Goal: Task Accomplishment & Management: Manage account settings

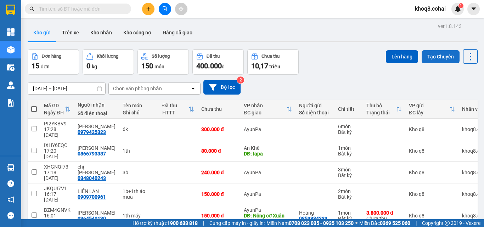
click at [439, 57] on button "Tạo Chuyến" at bounding box center [441, 56] width 38 height 13
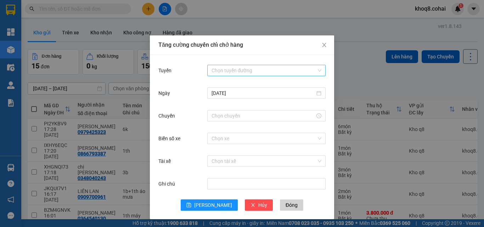
click at [264, 67] on input "Tuyến" at bounding box center [264, 70] width 105 height 11
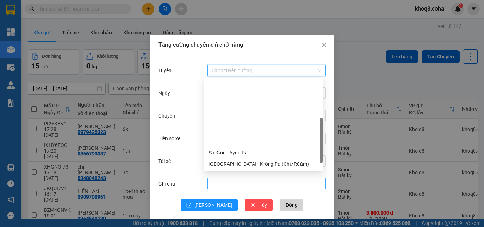
scroll to position [91, 0]
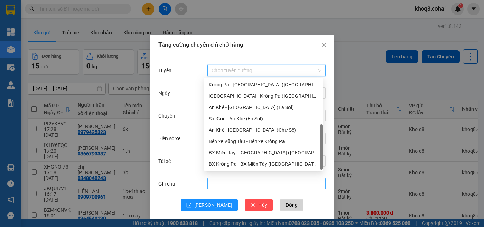
drag, startPoint x: 323, startPoint y: 95, endPoint x: 318, endPoint y: 182, distance: 87.4
click at [318, 182] on body "Kết quả tìm kiếm ( 0 ) Bộ lọc Ngày tạo đơn gần nhất No Data khoq8.cohai 1 Tổng …" at bounding box center [242, 113] width 484 height 227
click at [253, 94] on div "[GEOGRAPHIC_DATA] - Krông Pa ([GEOGRAPHIC_DATA])" at bounding box center [264, 96] width 110 height 8
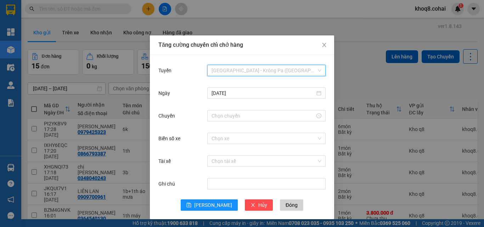
click at [270, 70] on span "[GEOGRAPHIC_DATA] - Krông Pa ([GEOGRAPHIC_DATA])" at bounding box center [267, 70] width 110 height 11
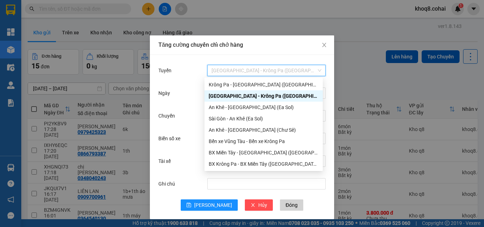
click at [267, 95] on div "[GEOGRAPHIC_DATA] - Krông Pa ([GEOGRAPHIC_DATA])" at bounding box center [264, 96] width 110 height 8
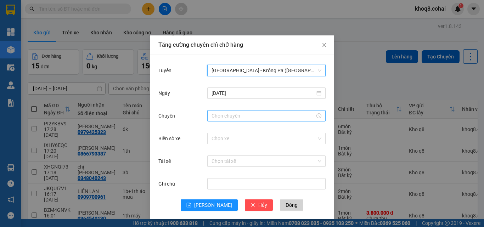
click at [252, 115] on input "Chuyến" at bounding box center [264, 116] width 104 height 8
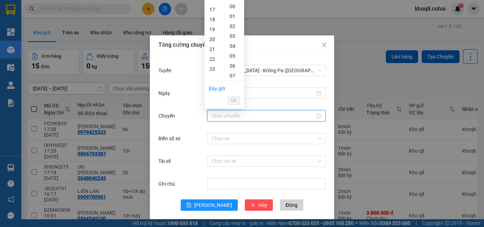
scroll to position [180, 0]
click at [211, 45] on div "22" at bounding box center [215, 45] width 20 height 10
type input "22:00"
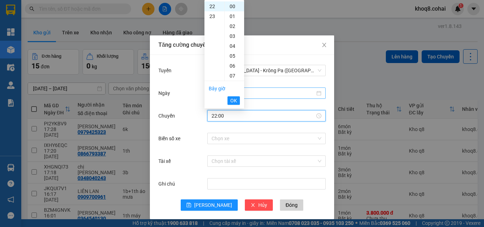
click at [234, 98] on span "OK" at bounding box center [234, 101] width 7 height 8
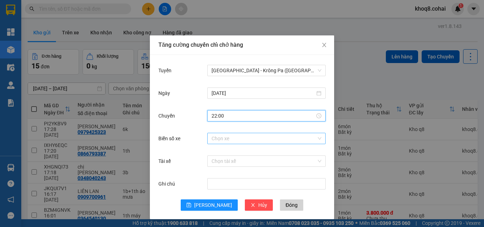
click at [234, 140] on input "Biển số xe" at bounding box center [264, 138] width 105 height 11
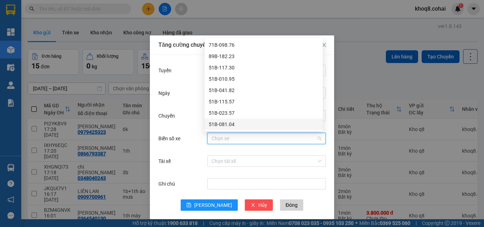
click at [294, 153] on div "Biển số xe Chọn xe" at bounding box center [242, 143] width 167 height 23
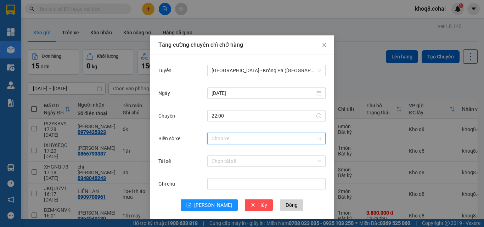
click at [301, 140] on input "Biển số xe" at bounding box center [264, 138] width 105 height 11
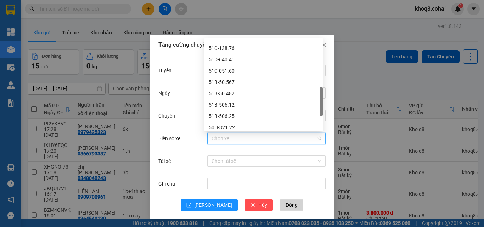
scroll to position [201, 0]
drag, startPoint x: 323, startPoint y: 56, endPoint x: 317, endPoint y: 105, distance: 50.0
click at [317, 105] on div "51C-572.76 51C-138.76 51D-640.41 51C-051.60 51B-50.567 51B-50.482 51B-506.12 51…" at bounding box center [264, 84] width 118 height 91
click at [229, 57] on div "51D-640.41" at bounding box center [264, 60] width 110 height 8
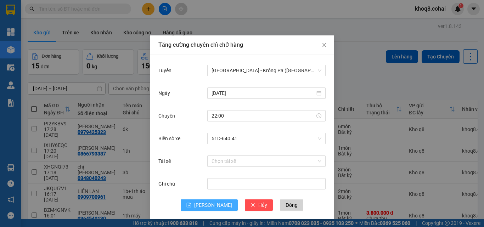
click at [212, 205] on span "[PERSON_NAME]" at bounding box center [213, 205] width 38 height 8
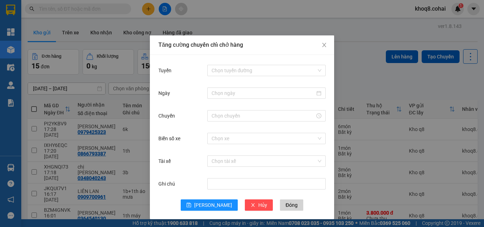
click at [393, 85] on div "Tăng cường chuyến chỉ chở hàng Tuyến Chọn tuyến đường Ngày Chuyến Biển số xe Ch…" at bounding box center [242, 113] width 484 height 227
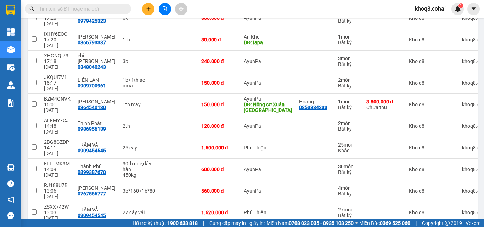
scroll to position [205, 0]
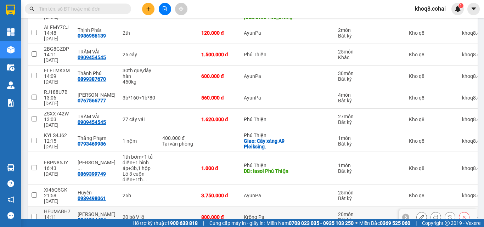
click at [33, 214] on input "checkbox" at bounding box center [34, 216] width 5 height 5
checkbox input "true"
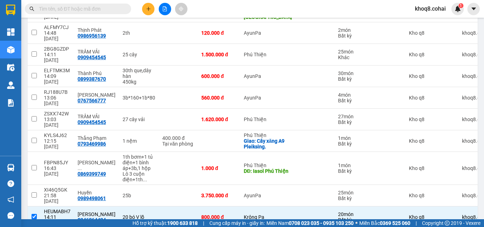
checkbox input "true"
click at [36, 193] on input "checkbox" at bounding box center [34, 195] width 5 height 5
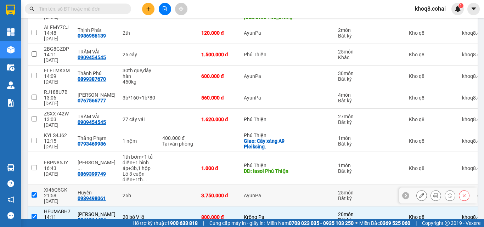
checkbox input "true"
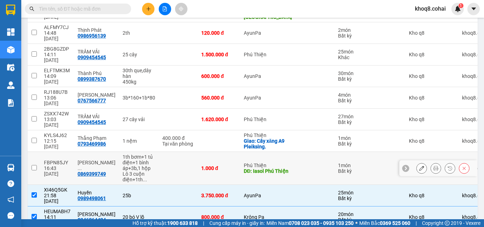
click at [33, 165] on input "checkbox" at bounding box center [34, 167] width 5 height 5
checkbox input "true"
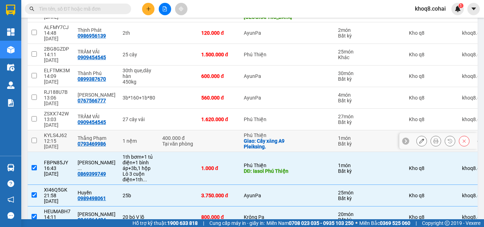
click at [34, 138] on input "checkbox" at bounding box center [34, 140] width 5 height 5
checkbox input "true"
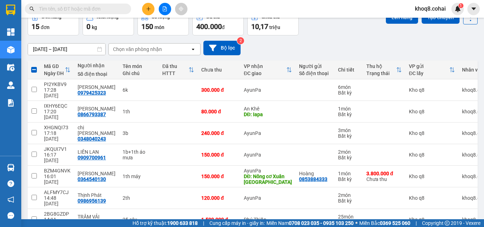
scroll to position [0, 0]
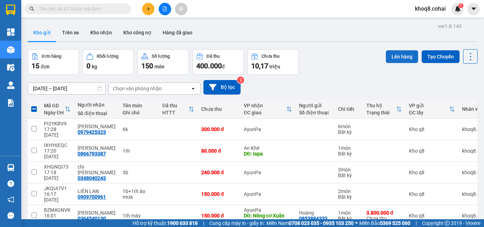
click at [393, 56] on button "Lên hàng" at bounding box center [402, 56] width 32 height 13
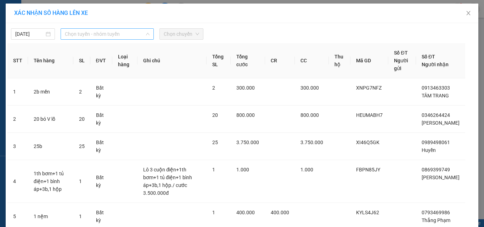
click at [123, 33] on span "Chọn tuyến - nhóm tuyến" at bounding box center [107, 34] width 85 height 11
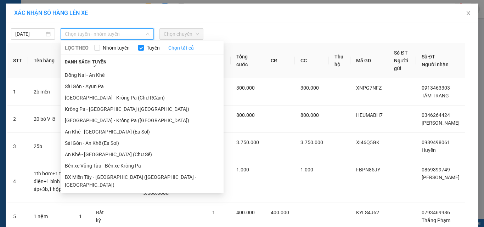
scroll to position [56, 0]
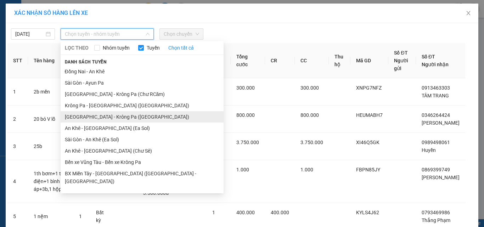
click at [103, 116] on li "[GEOGRAPHIC_DATA] - Krông Pa ([GEOGRAPHIC_DATA])" at bounding box center [142, 116] width 163 height 11
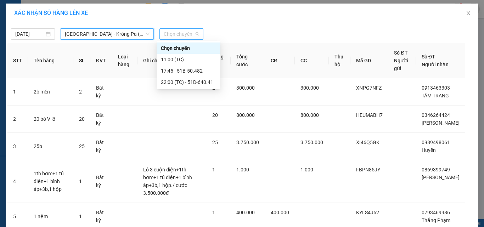
click at [179, 32] on span "Chọn chuyến" at bounding box center [181, 34] width 35 height 11
click at [191, 80] on div "22:00 (TC) - 51D-640.41" at bounding box center [188, 82] width 55 height 8
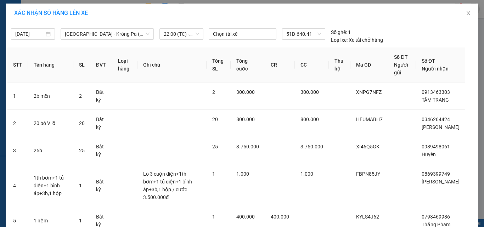
scroll to position [51, 0]
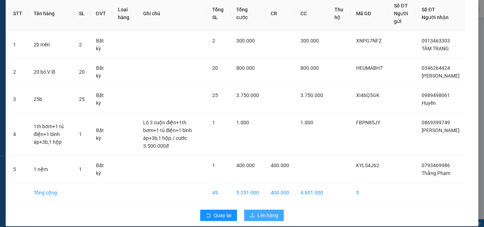
click at [268, 212] on span "Lên hàng" at bounding box center [268, 216] width 21 height 8
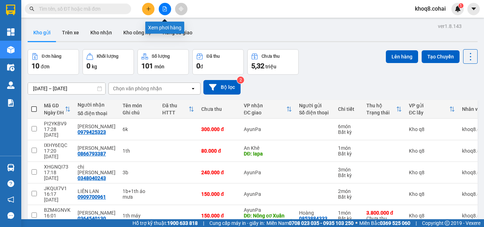
click at [164, 7] on icon "file-add" at bounding box center [164, 8] width 5 height 5
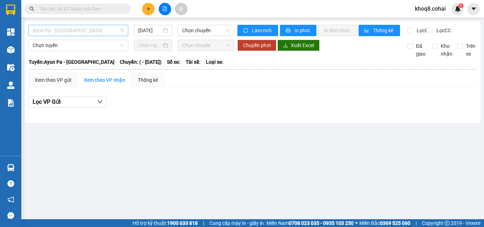
click at [93, 30] on span "Ayun Pa - [GEOGRAPHIC_DATA]" at bounding box center [78, 30] width 91 height 11
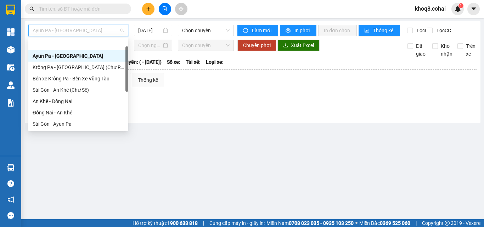
scroll to position [102, 0]
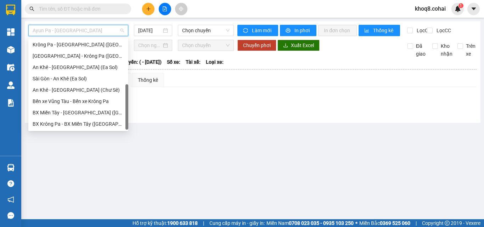
drag, startPoint x: 127, startPoint y: 51, endPoint x: 123, endPoint y: 197, distance: 146.5
click at [124, 198] on body "Kết quả tìm kiếm ( 0 ) Bộ lọc Ngày tạo đơn gần nhất No Data khoq8.cohai 1 Tổng …" at bounding box center [242, 113] width 484 height 227
click at [71, 54] on div "[GEOGRAPHIC_DATA] - Krông Pa ([GEOGRAPHIC_DATA])" at bounding box center [78, 56] width 91 height 8
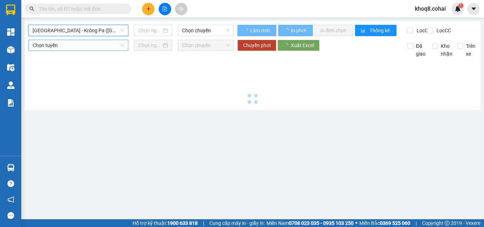
type input "[DATE]"
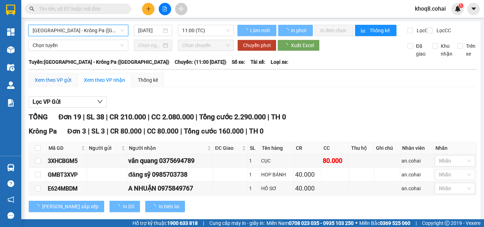
click at [58, 84] on div "Xem theo VP gửi" at bounding box center [53, 80] width 37 height 8
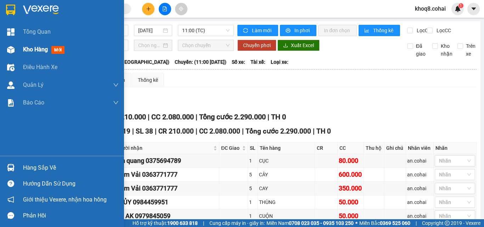
click at [9, 50] on img at bounding box center [10, 49] width 7 height 7
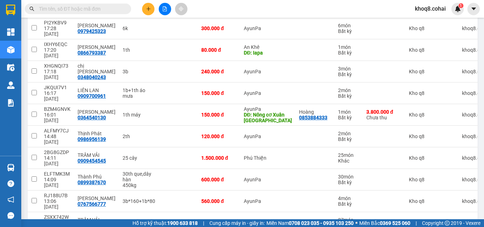
scroll to position [102, 0]
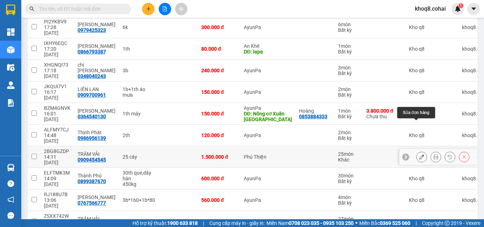
click at [418, 151] on button at bounding box center [422, 157] width 10 height 12
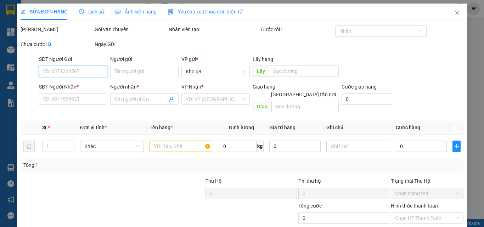
type input "0909454545"
type input "TRÂM VẢI"
type input "1.500.000"
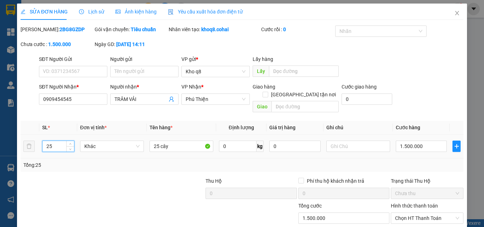
click at [57, 141] on input "25" at bounding box center [59, 146] width 32 height 11
type input "28"
click at [158, 141] on input "25 cây" at bounding box center [182, 146] width 64 height 11
type input "28 cây"
click at [420, 141] on input "1.500.000" at bounding box center [421, 146] width 51 height 11
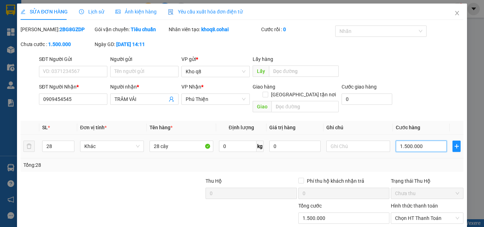
type input "1"
type input "16"
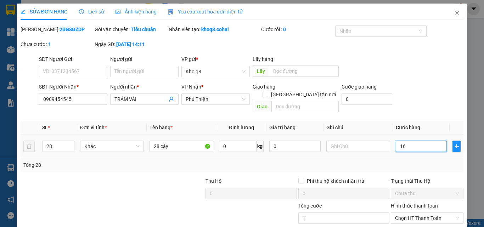
type input "16"
type input "168"
type input "1.680"
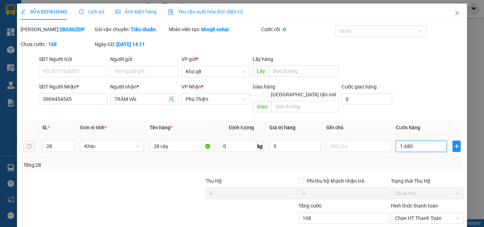
type input "1.680"
type input "1.680.000"
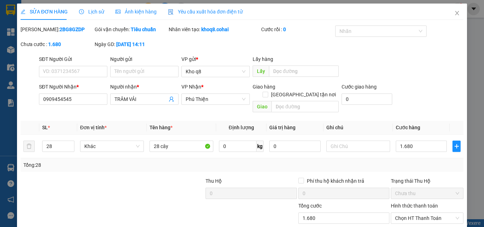
type input "1.680.000"
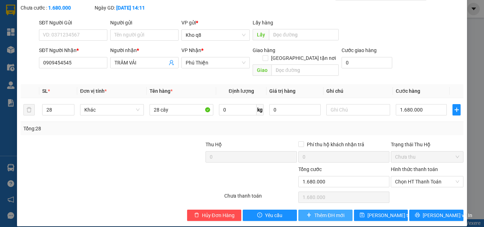
click at [329, 212] on span "Thêm ĐH mới" at bounding box center [330, 216] width 30 height 8
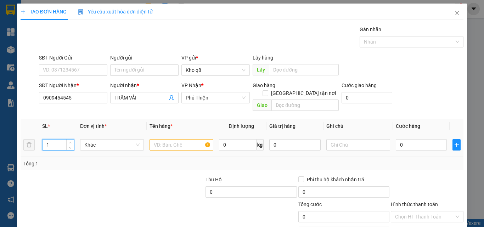
click at [54, 140] on input "1" at bounding box center [59, 145] width 32 height 11
type input "1"
type input "27"
click at [162, 140] on input "text" at bounding box center [182, 144] width 64 height 11
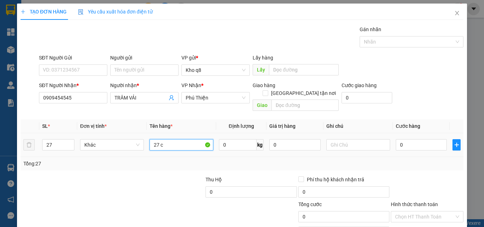
paste input "â"
paste input "ải"
type input "27 cây vải"
click at [414, 139] on input "0" at bounding box center [421, 144] width 51 height 11
type input "1"
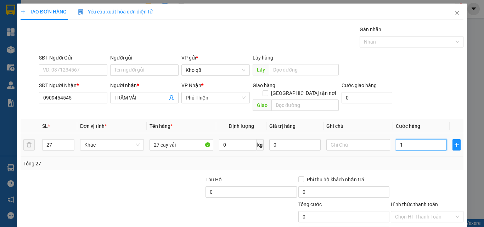
type input "1"
type input "16"
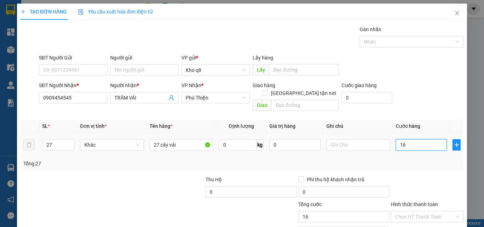
type input "162"
type input "1.620"
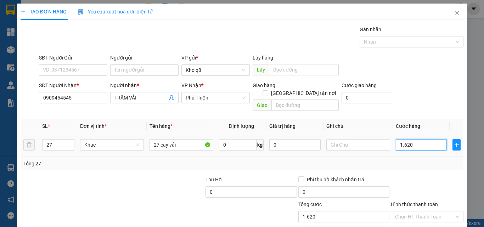
type input "1.620"
type input "1.620.000"
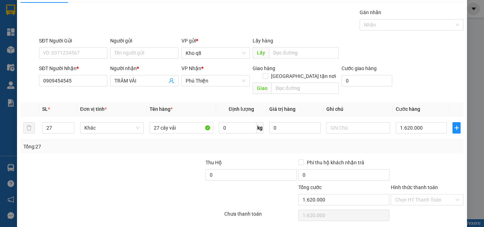
scroll to position [35, 0]
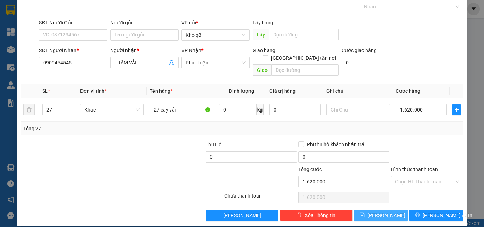
click at [365, 213] on icon "save" at bounding box center [362, 215] width 5 height 5
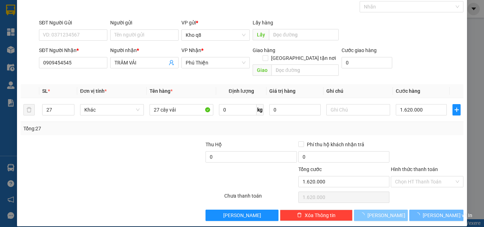
type input "1"
type input "0"
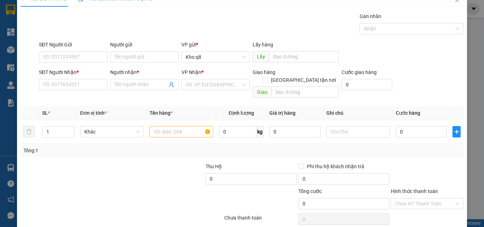
scroll to position [0, 0]
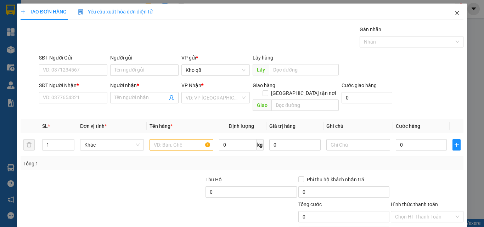
click at [455, 13] on icon "close" at bounding box center [458, 13] width 6 height 6
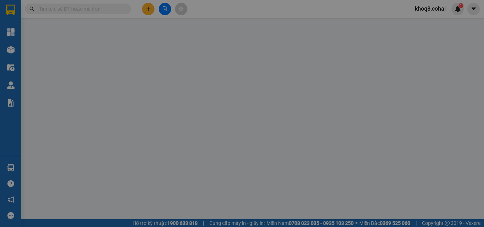
type input "0909454545"
type input "TRÂM VẢI"
type input "1.500.000"
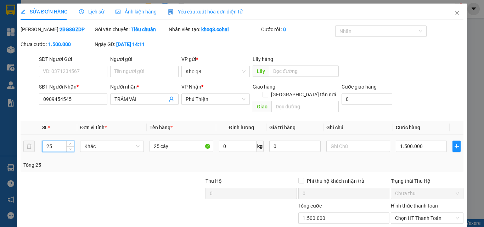
click at [54, 141] on input "25" at bounding box center [59, 146] width 32 height 11
type input "28"
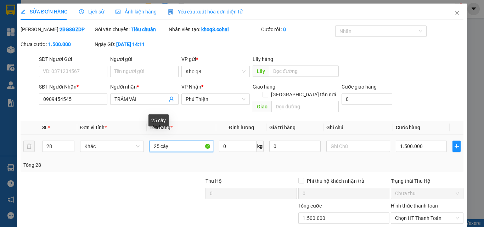
click at [159, 141] on input "25 cây" at bounding box center [182, 146] width 64 height 11
type input "28 cây"
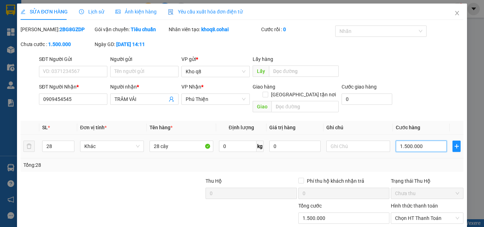
click at [426, 141] on input "1.500.000" at bounding box center [421, 146] width 51 height 11
type input "1"
type input "16"
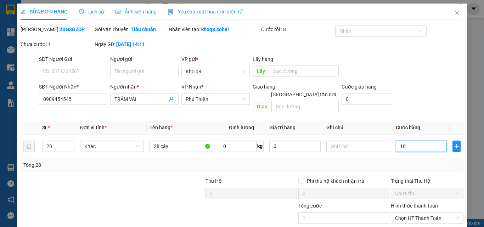
type input "16"
type input "168"
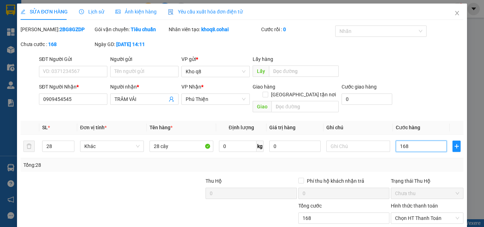
type input "1.680"
type input "1.680.000"
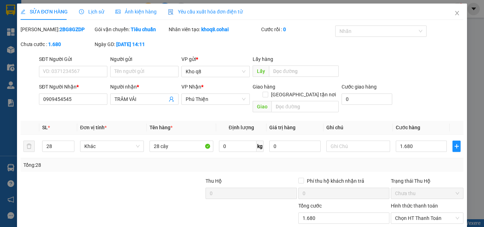
type input "1.680.000"
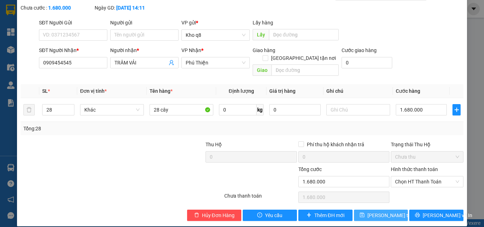
click at [391, 212] on span "Lưu thay đổi" at bounding box center [396, 216] width 57 height 8
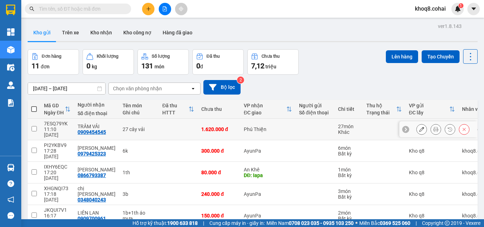
click at [32, 126] on input "checkbox" at bounding box center [34, 128] width 5 height 5
checkbox input "true"
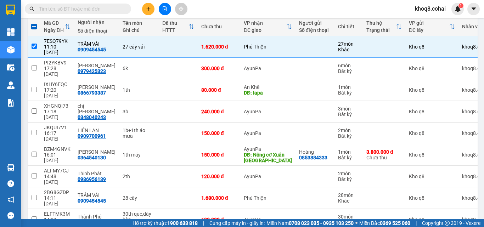
scroll to position [89, 0]
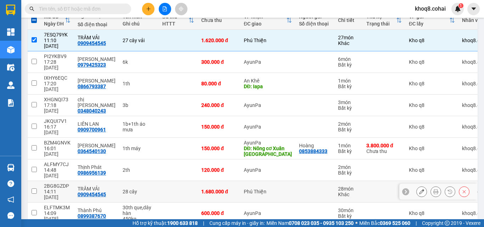
click at [33, 189] on input "checkbox" at bounding box center [34, 191] width 5 height 5
checkbox input "true"
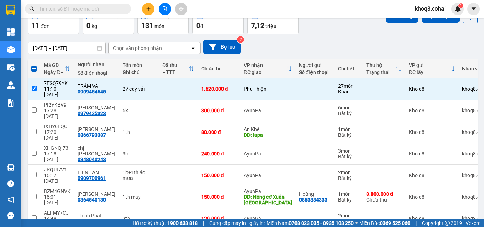
scroll to position [0, 0]
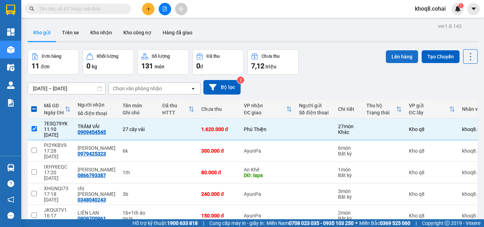
click at [395, 56] on button "Lên hàng" at bounding box center [402, 56] width 32 height 13
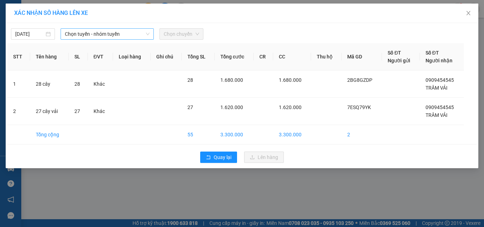
click at [101, 35] on span "Chọn tuyến - nhóm tuyến" at bounding box center [107, 34] width 85 height 11
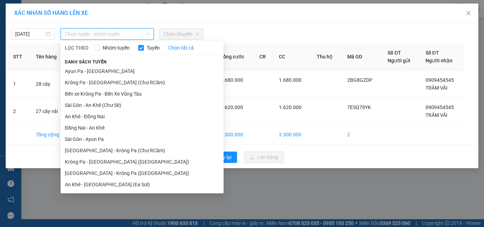
scroll to position [56, 0]
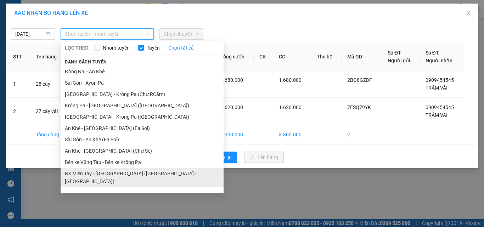
click at [141, 174] on li "BX Miền Tây - [GEOGRAPHIC_DATA] ([GEOGRAPHIC_DATA] - [GEOGRAPHIC_DATA])" at bounding box center [142, 177] width 163 height 19
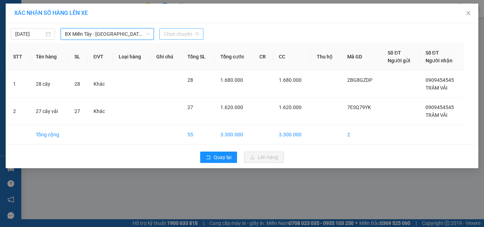
click at [182, 32] on span "Chọn chuyến" at bounding box center [181, 34] width 35 height 11
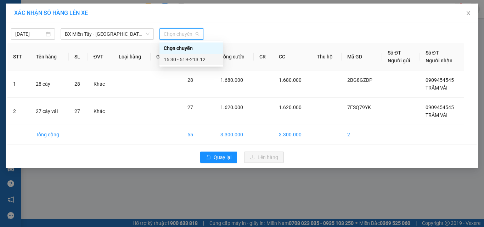
click at [194, 60] on div "15:30 - 51B-213.12" at bounding box center [191, 60] width 55 height 8
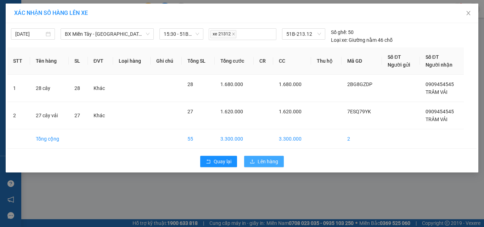
click at [264, 164] on span "Lên hàng" at bounding box center [268, 162] width 21 height 8
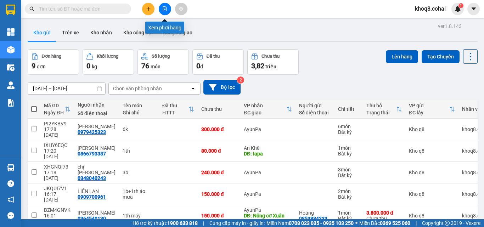
click at [166, 7] on icon "file-add" at bounding box center [164, 8] width 5 height 5
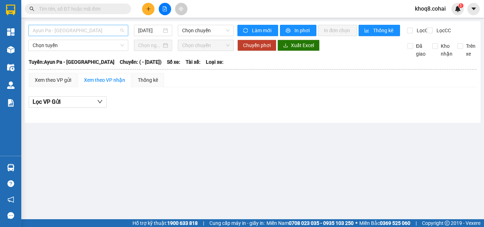
click at [94, 27] on span "Ayun Pa - [GEOGRAPHIC_DATA]" at bounding box center [78, 30] width 91 height 11
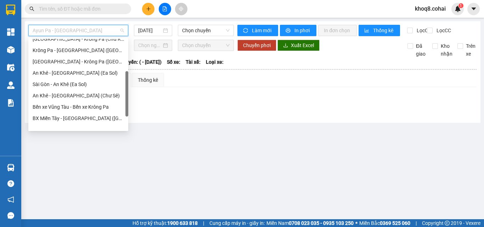
scroll to position [102, 0]
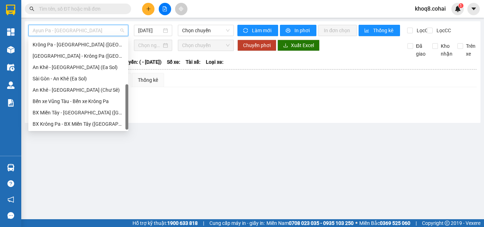
drag, startPoint x: 128, startPoint y: 54, endPoint x: 127, endPoint y: 139, distance: 85.5
click at [127, 139] on body "Kết quả tìm kiếm ( 0 ) Bộ lọc Ngày tạo đơn gần nhất No Data khoq8.cohai 1 Tổng …" at bounding box center [242, 113] width 484 height 227
click at [82, 111] on div "BX Miền Tây - [GEOGRAPHIC_DATA] ([GEOGRAPHIC_DATA] - [GEOGRAPHIC_DATA])" at bounding box center [78, 113] width 91 height 8
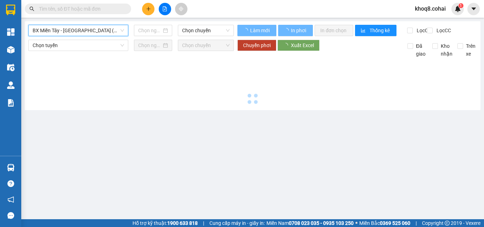
type input "[DATE]"
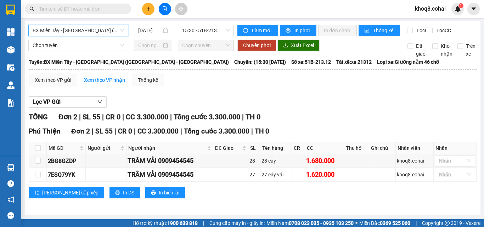
scroll to position [5, 0]
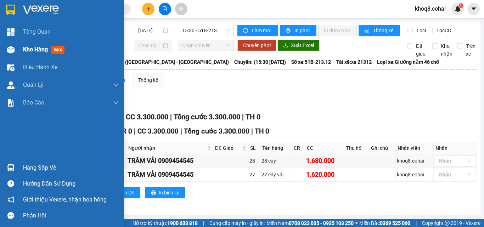
click at [14, 50] on div at bounding box center [11, 50] width 12 height 12
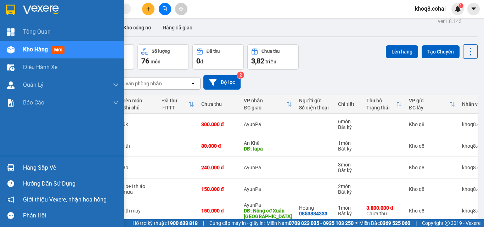
click at [10, 50] on img at bounding box center [10, 49] width 7 height 7
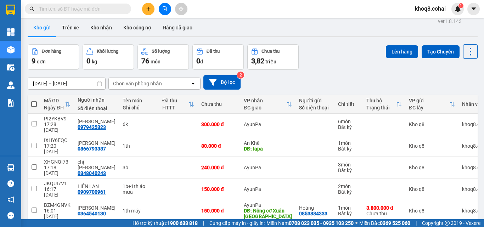
scroll to position [86, 0]
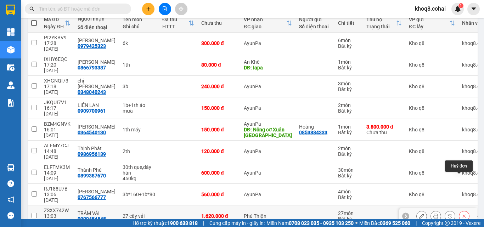
click at [462, 210] on button at bounding box center [465, 216] width 10 height 12
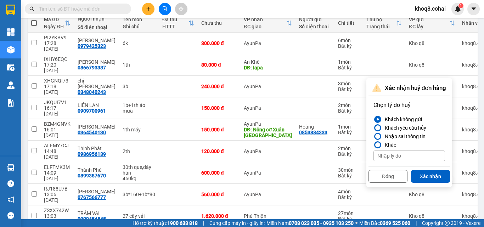
click at [392, 156] on input at bounding box center [410, 156] width 72 height 11
paste input "ùng"
paste input "đ"
paste input "ơn"
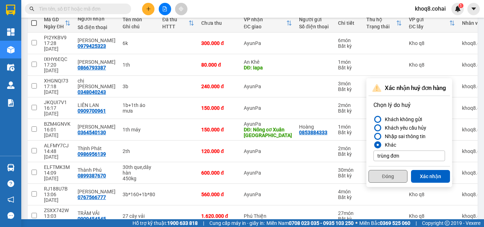
type input "trùng đơn"
click at [390, 179] on button "Đóng" at bounding box center [388, 176] width 39 height 13
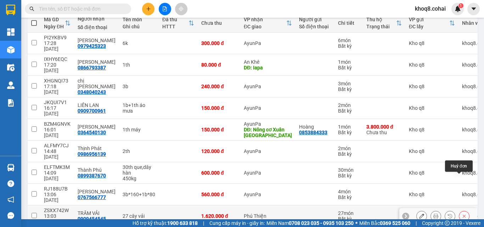
click at [462, 214] on icon at bounding box center [464, 216] width 5 height 5
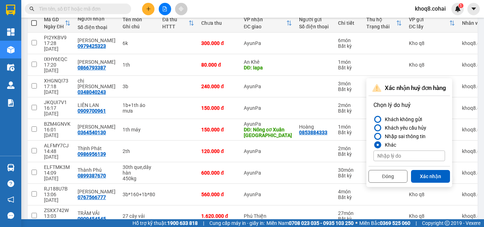
click at [402, 156] on input at bounding box center [410, 156] width 72 height 11
paste input "ùng"
paste input "đ"
paste input "ơn"
type input "trùng đơn"
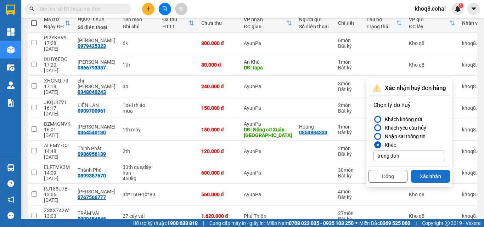
click at [440, 176] on button "Xác nhận" at bounding box center [430, 176] width 39 height 13
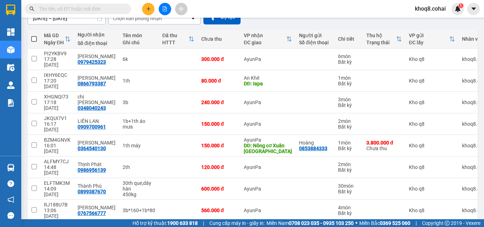
scroll to position [70, 0]
click at [68, 6] on input "text" at bounding box center [81, 9] width 84 height 8
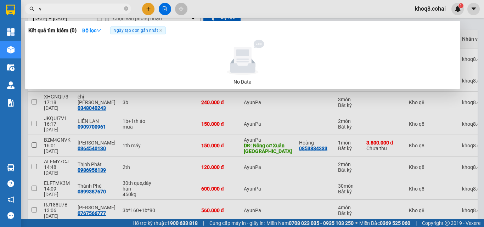
paste input "ă"
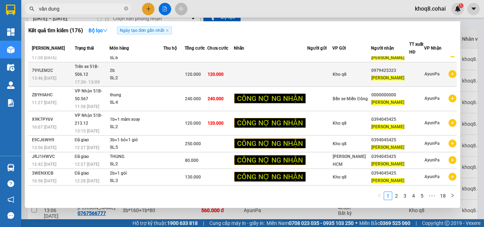
scroll to position [0, 0]
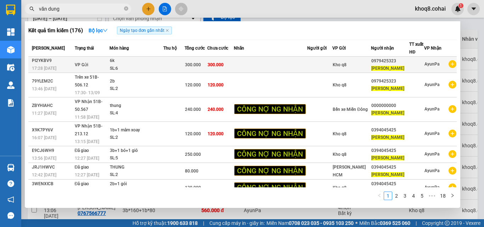
type input "văn dung"
click at [260, 63] on td at bounding box center [270, 65] width 73 height 16
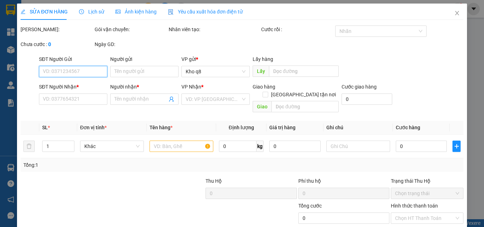
type input "0979425323"
type input "[PERSON_NAME]"
type input "300.000"
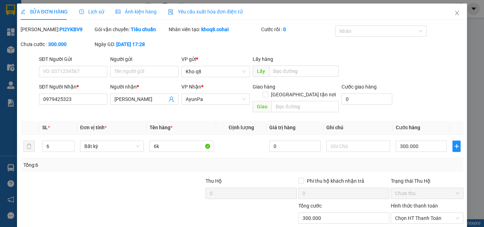
scroll to position [37, 0]
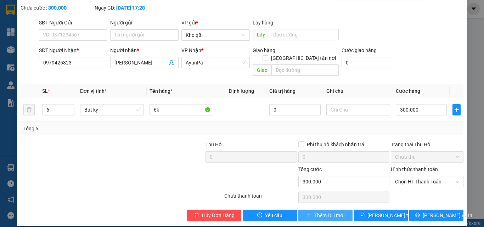
click at [315, 212] on span "Thêm ĐH mới" at bounding box center [330, 216] width 30 height 8
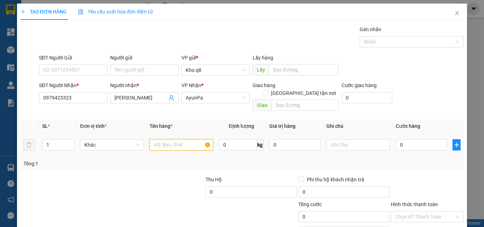
click at [158, 139] on input "text" at bounding box center [182, 144] width 64 height 11
type input "1b"
click at [401, 139] on input "0" at bounding box center [421, 144] width 51 height 11
type input "6"
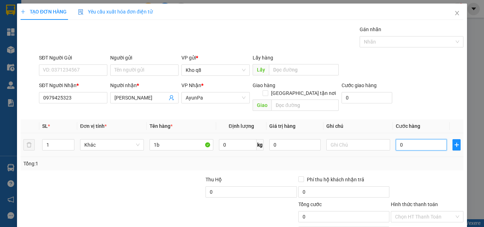
type input "6"
type input "60"
type input "60.000"
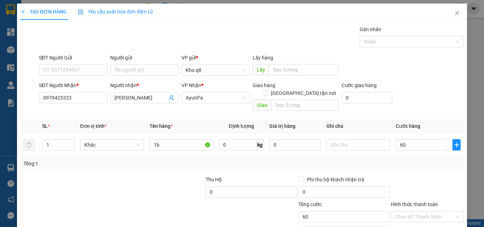
type input "60.000"
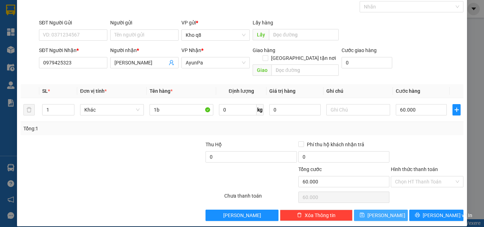
click at [387, 210] on button "[PERSON_NAME]" at bounding box center [381, 215] width 54 height 11
type input "0"
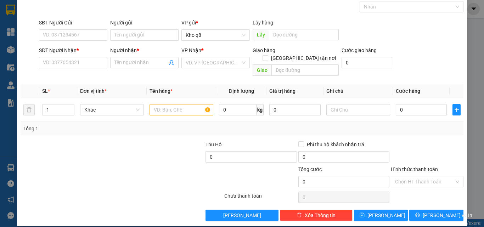
scroll to position [0, 0]
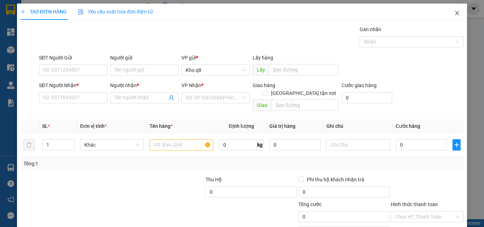
click at [456, 12] on icon "close" at bounding box center [458, 13] width 4 height 4
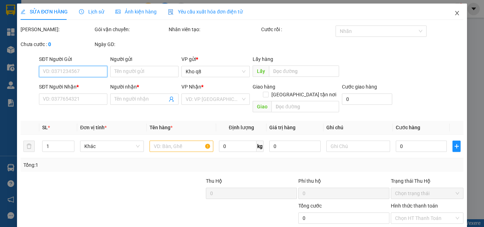
type input "0979425323"
type input "[PERSON_NAME]"
type input "300.000"
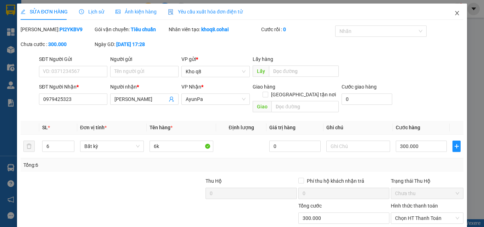
click at [456, 13] on icon "close" at bounding box center [458, 13] width 4 height 4
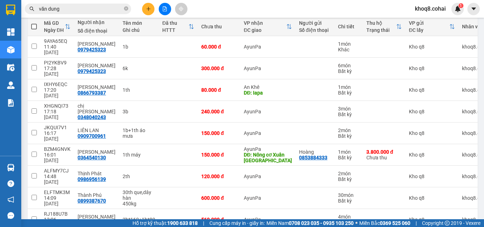
scroll to position [86, 0]
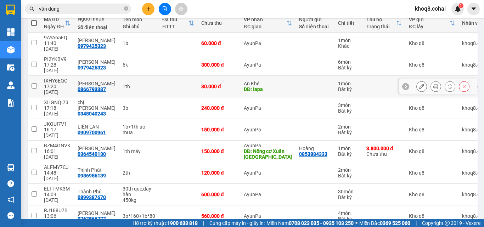
click at [132, 84] on div "1th" at bounding box center [139, 87] width 33 height 6
checkbox input "true"
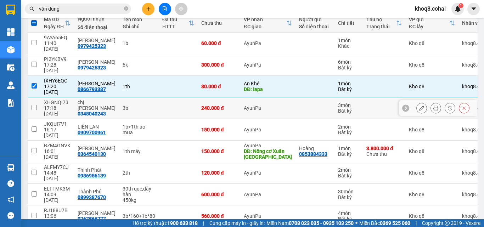
click at [137, 105] on div "3b" at bounding box center [139, 108] width 33 height 6
checkbox input "true"
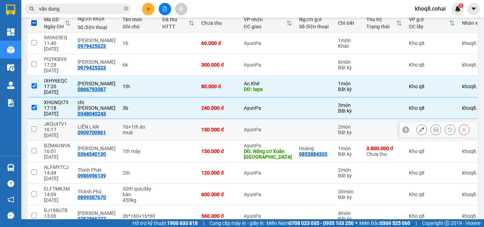
click at [146, 124] on div "1b+1th áo mưa" at bounding box center [139, 129] width 33 height 11
checkbox input "true"
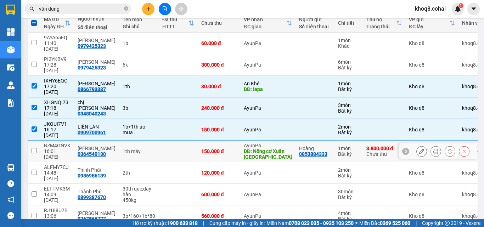
click at [147, 149] on div "1th máy" at bounding box center [139, 152] width 33 height 6
checkbox input "true"
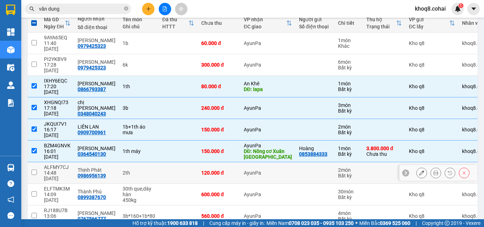
click at [142, 170] on div "2th" at bounding box center [139, 173] width 33 height 6
checkbox input "true"
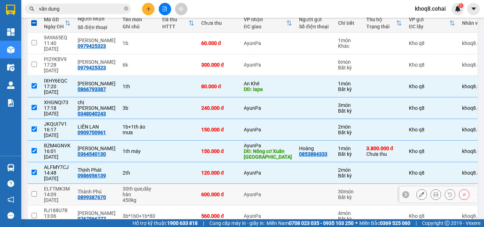
click at [148, 186] on div "30th que,dây hàn" at bounding box center [139, 191] width 33 height 11
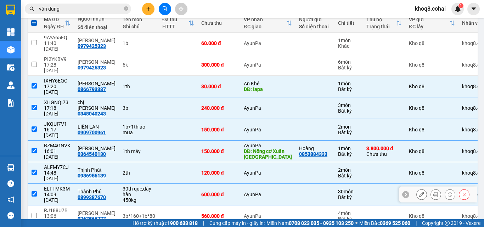
checkbox input "true"
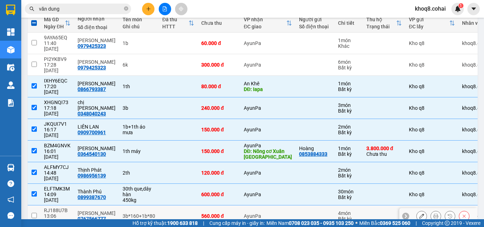
click at [159, 206] on td at bounding box center [178, 217] width 39 height 22
checkbox input "true"
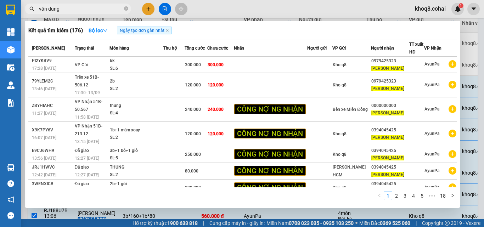
click at [74, 6] on input "văn dung" at bounding box center [81, 9] width 84 height 8
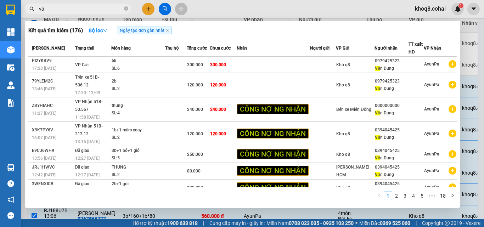
type input "v"
paste input "ê"
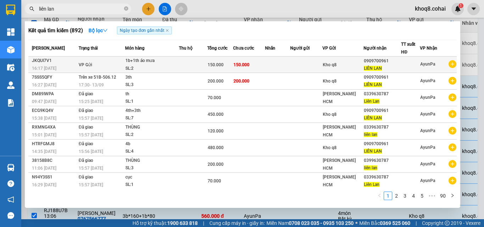
type input "liên lan"
click at [293, 63] on td at bounding box center [306, 65] width 32 height 16
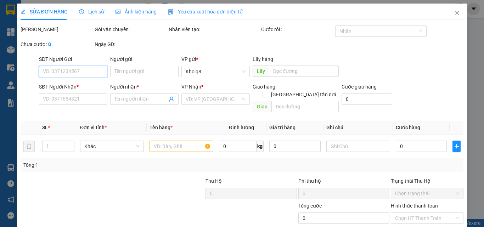
type input "0909700961"
type input "LIÊN LAN"
type input "150.000"
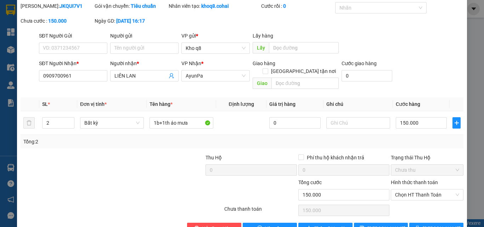
scroll to position [31, 0]
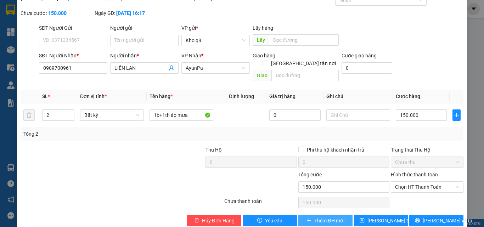
click at [323, 217] on span "Thêm ĐH mới" at bounding box center [330, 221] width 30 height 8
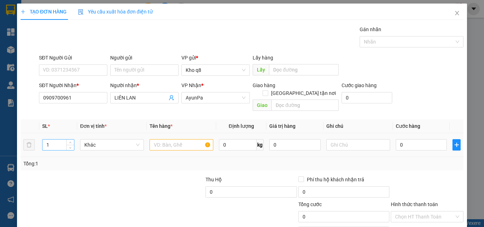
click at [52, 140] on input "1" at bounding box center [59, 145] width 32 height 11
type input "5"
click at [158, 141] on input "text" at bounding box center [182, 144] width 64 height 11
type input "5th"
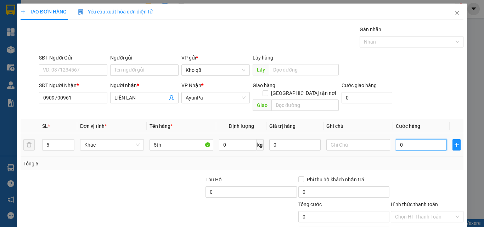
click at [405, 139] on input "0" at bounding box center [421, 144] width 51 height 11
type input "3"
type input "35"
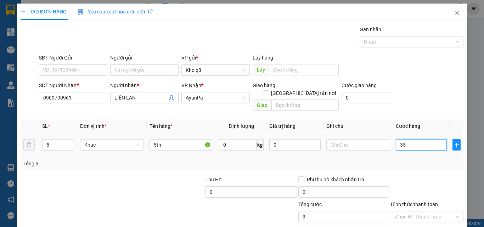
type input "35"
type input "350"
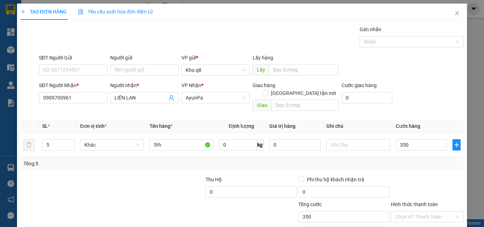
type input "350.000"
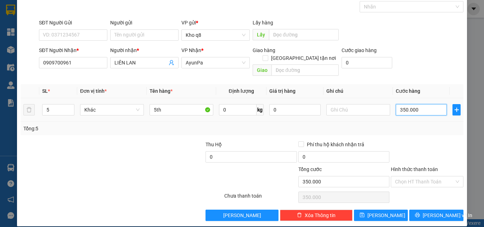
click at [422, 105] on input "350.000" at bounding box center [421, 109] width 51 height 11
type input "3"
type input "30"
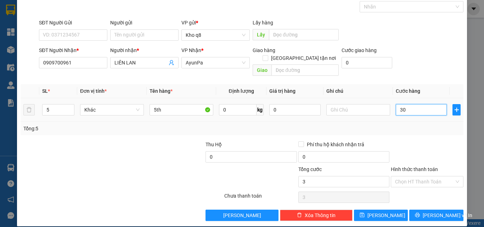
type input "30"
type input "300"
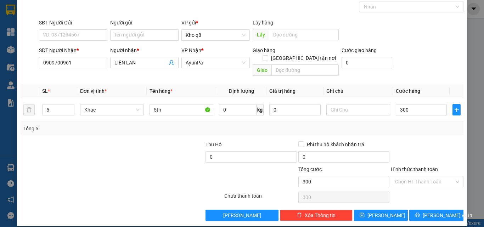
type input "300.000"
click at [376, 210] on button "[PERSON_NAME]" at bounding box center [381, 215] width 54 height 11
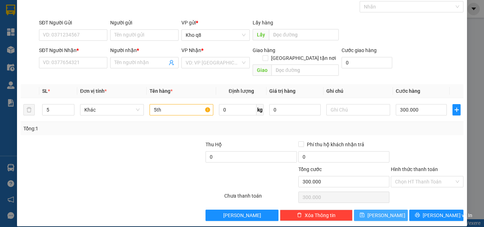
type input "1"
type input "0"
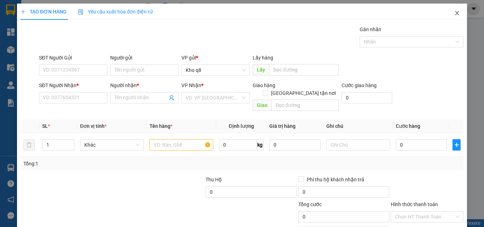
click at [455, 11] on icon "close" at bounding box center [458, 13] width 6 height 6
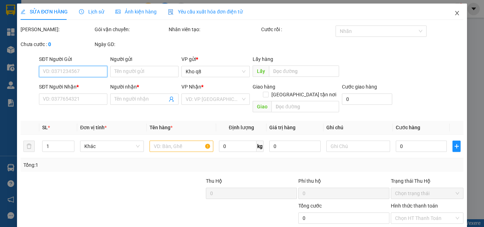
type input "0909700961"
type input "LIÊN LAN"
type input "150.000"
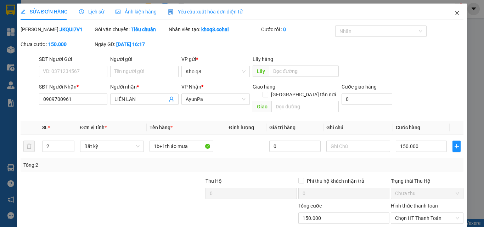
click at [455, 11] on icon "close" at bounding box center [458, 13] width 6 height 6
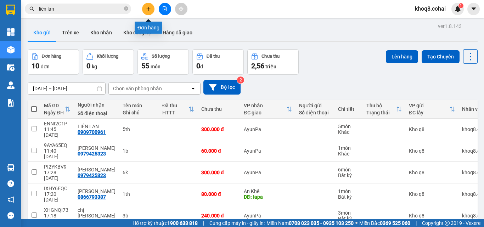
click at [148, 9] on icon "plus" at bounding box center [148, 8] width 5 height 5
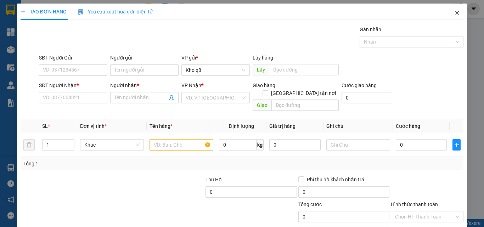
click at [456, 14] on icon "close" at bounding box center [458, 13] width 4 height 4
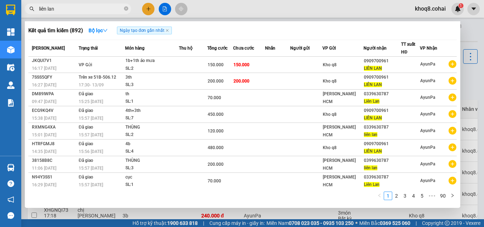
click at [76, 9] on input "liên lan" at bounding box center [81, 9] width 84 height 8
type input "l"
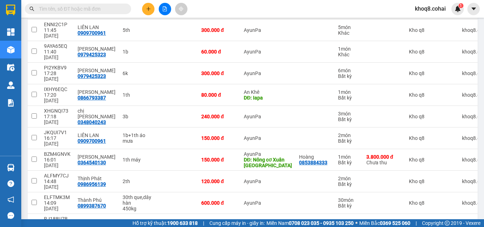
scroll to position [102, 0]
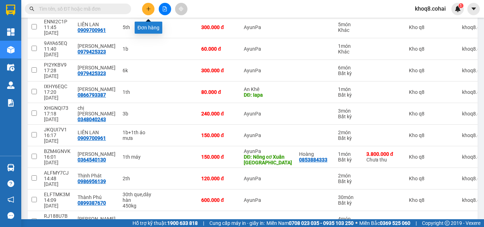
click at [148, 8] on icon "plus" at bounding box center [148, 8] width 5 height 5
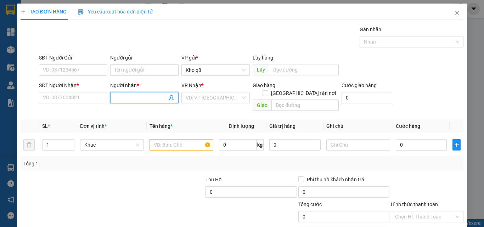
click at [123, 97] on input "Người nhận *" at bounding box center [141, 98] width 53 height 8
type input "lan minh"
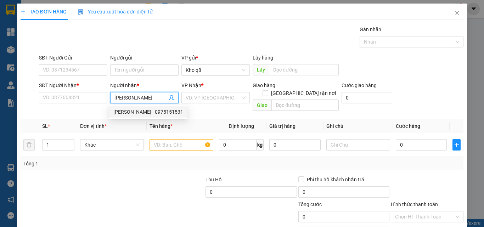
click at [123, 110] on div "Lan Minh - 0975151531" at bounding box center [148, 112] width 70 height 8
type input "0975151531"
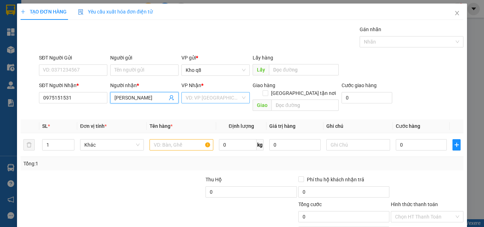
type input "Lan Minh"
click at [202, 98] on input "search" at bounding box center [213, 98] width 55 height 11
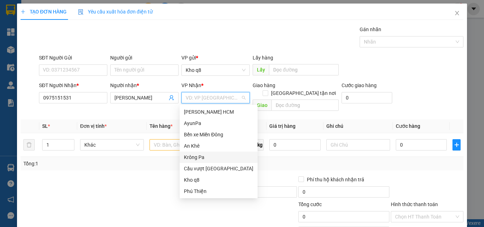
click at [196, 156] on div "Krông Pa" at bounding box center [219, 158] width 70 height 8
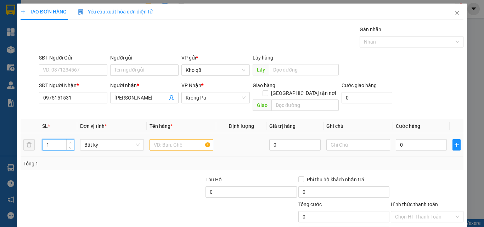
click at [53, 140] on input "1" at bounding box center [59, 145] width 32 height 11
type input "2"
click at [161, 139] on input "text" at bounding box center [182, 144] width 64 height 11
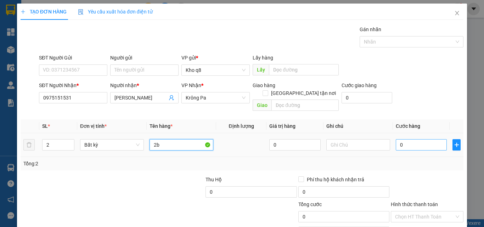
type input "2b"
click at [405, 139] on input "0" at bounding box center [421, 144] width 51 height 11
type input "2"
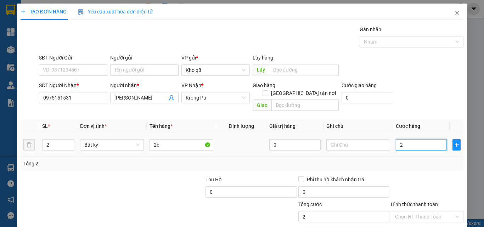
type input "20"
type input "200"
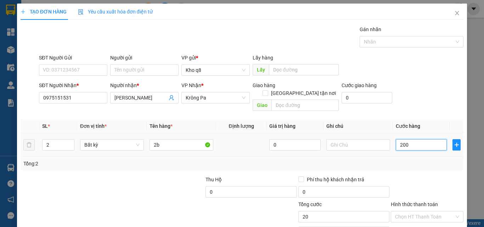
type input "200"
type input "200.000"
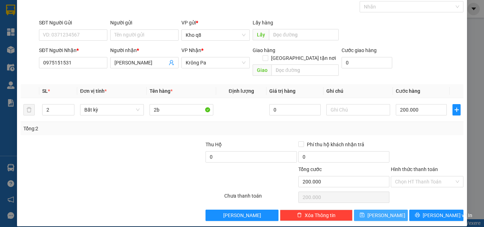
click at [376, 210] on button "[PERSON_NAME]" at bounding box center [381, 215] width 54 height 11
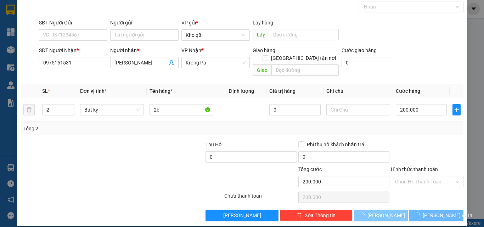
type input "1"
type input "0"
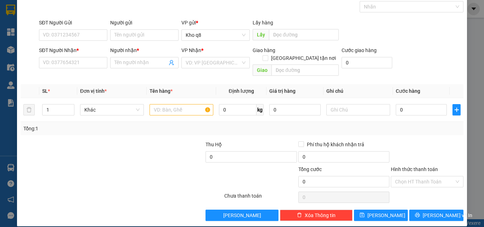
scroll to position [0, 0]
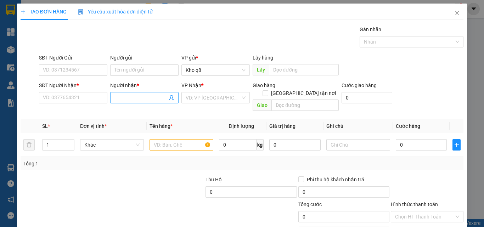
click at [130, 99] on input "Người nhận *" at bounding box center [141, 98] width 53 height 8
click at [455, 11] on icon "close" at bounding box center [458, 13] width 6 height 6
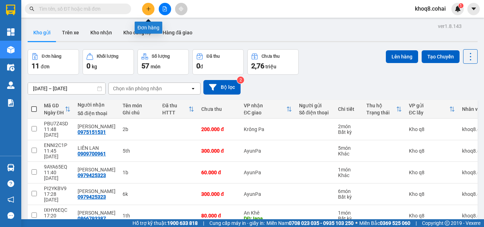
click at [151, 10] on icon "plus" at bounding box center [148, 8] width 5 height 5
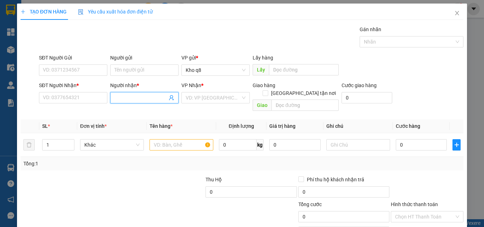
click at [145, 94] on input "Người nhận *" at bounding box center [141, 98] width 53 height 8
paste input "â"
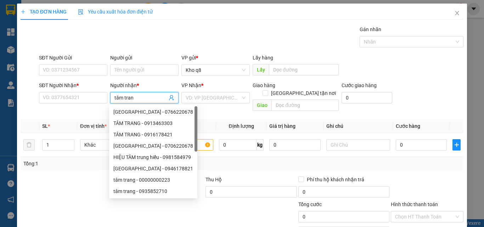
type input "tâm trang"
click at [163, 121] on div "TÂM TRANG - 0913463303" at bounding box center [153, 124] width 80 height 8
type input "0913463303"
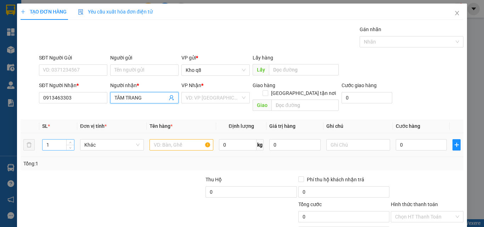
type input "TÂM TRANG"
click at [54, 140] on input "1" at bounding box center [59, 145] width 32 height 11
type input "2"
click at [162, 139] on input "text" at bounding box center [182, 144] width 64 height 11
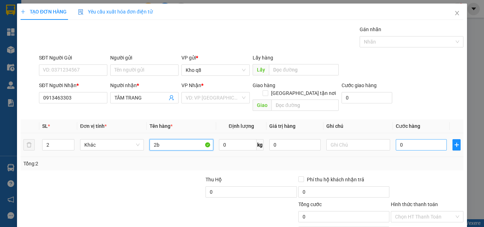
type input "2b"
click at [413, 139] on input "0" at bounding box center [421, 144] width 51 height 11
type input "3"
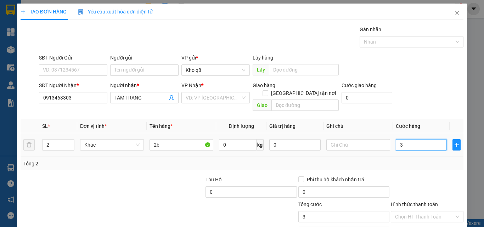
type input "30"
type input "300"
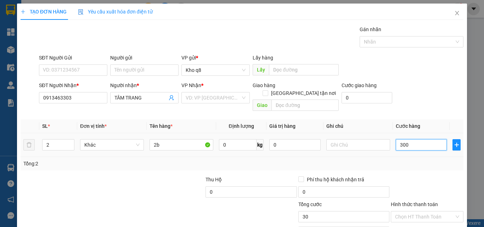
type input "300"
type input "300.000"
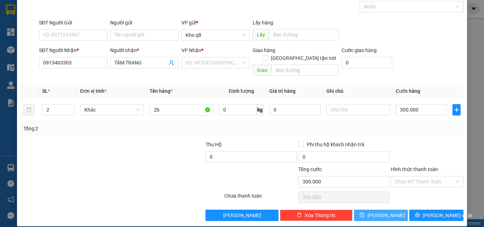
click at [386, 210] on button "[PERSON_NAME]" at bounding box center [381, 215] width 54 height 11
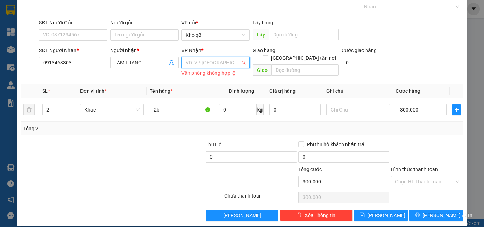
click at [207, 65] on input "search" at bounding box center [213, 62] width 55 height 11
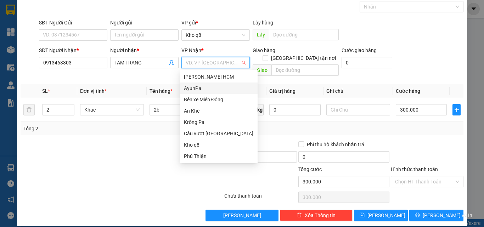
click at [190, 87] on div "AyunPa" at bounding box center [219, 88] width 70 height 8
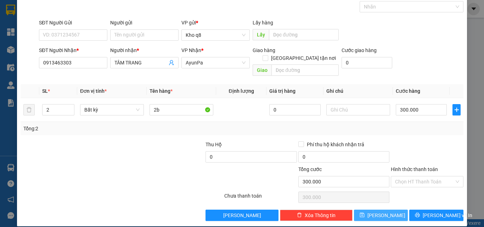
click at [387, 210] on button "[PERSON_NAME]" at bounding box center [381, 215] width 54 height 11
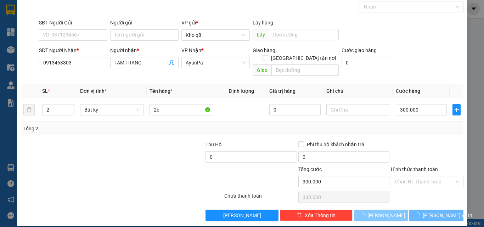
type input "1"
type input "0"
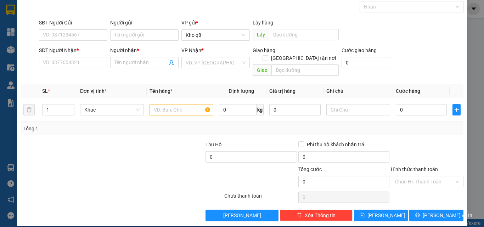
scroll to position [0, 0]
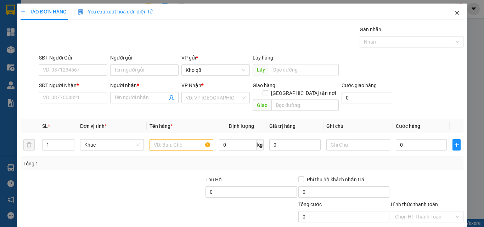
click at [456, 12] on icon "close" at bounding box center [458, 13] width 4 height 4
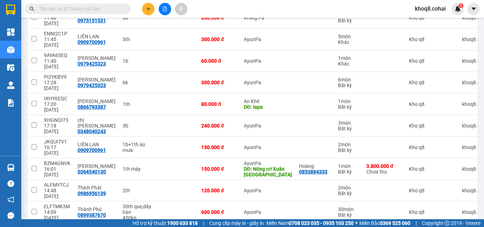
scroll to position [134, 0]
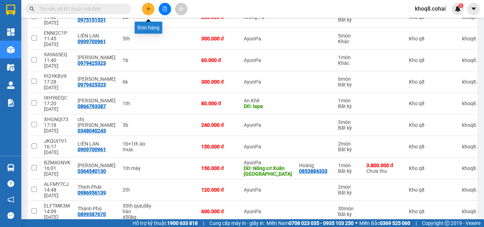
click at [146, 7] on icon "plus" at bounding box center [148, 8] width 5 height 5
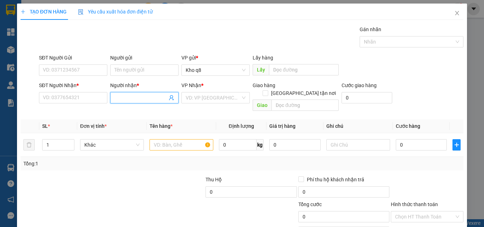
click at [144, 95] on input "Người nhận *" at bounding box center [141, 98] width 53 height 8
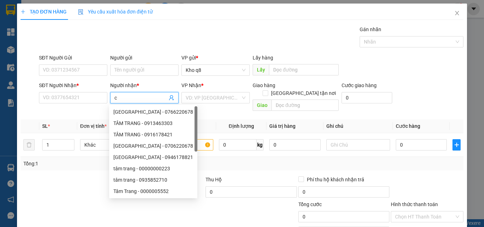
paste input "ô"
type input "cô hai"
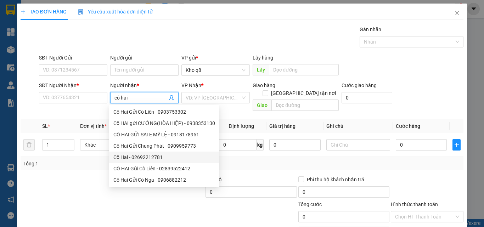
click at [151, 157] on div "Cô Hai - 02692212781" at bounding box center [164, 158] width 102 height 8
type input "02692212781"
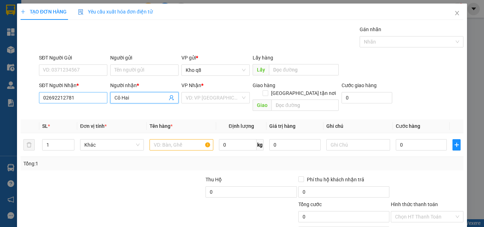
type input "Cô Hai"
click at [78, 98] on input "02692212781" at bounding box center [73, 97] width 68 height 11
type input "02692212781"
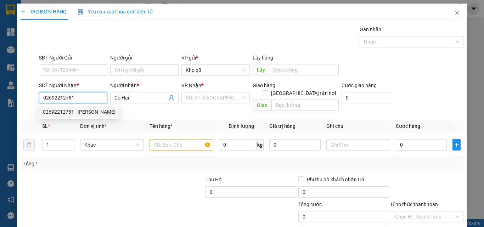
click at [62, 110] on div "02692212781 - Cô Hai" at bounding box center [79, 112] width 73 height 8
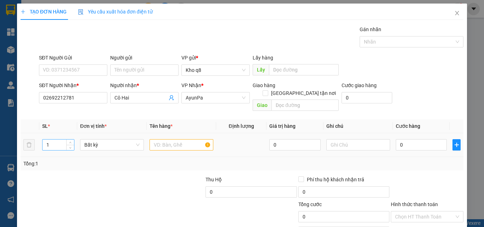
click at [53, 140] on input "1" at bounding box center [59, 145] width 32 height 11
type input "2"
click at [157, 139] on input "text" at bounding box center [182, 144] width 64 height 11
paste input "đ"
paste input "â"
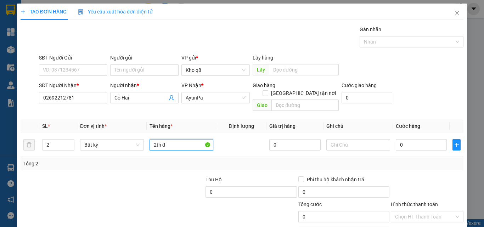
paste input "ất"
paste input "ét"
type input "2th đất sét"
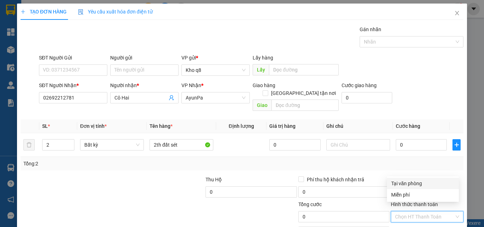
click at [432, 212] on input "Hình thức thanh toán" at bounding box center [424, 217] width 59 height 11
click at [399, 193] on div "Miễn phí" at bounding box center [423, 195] width 63 height 8
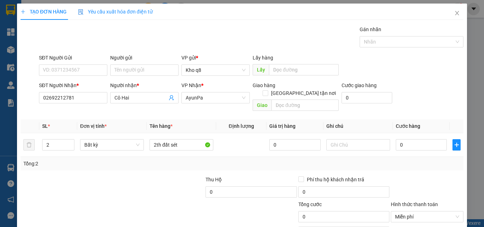
scroll to position [35, 0]
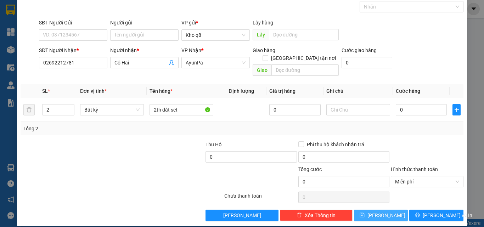
click at [365, 213] on icon "save" at bounding box center [362, 215] width 5 height 5
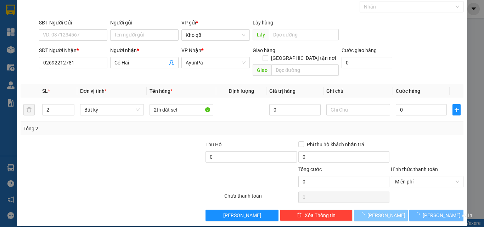
type input "1"
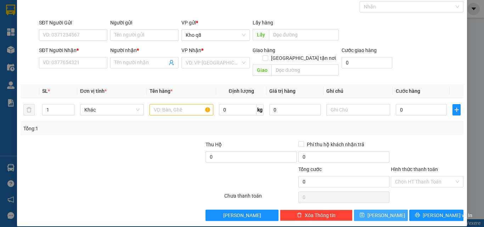
scroll to position [0, 0]
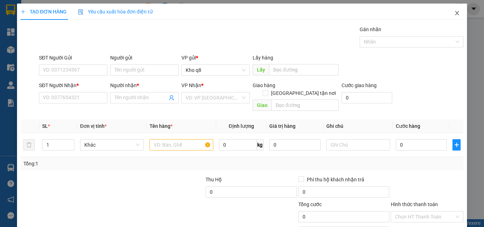
click at [455, 11] on icon "close" at bounding box center [458, 13] width 6 height 6
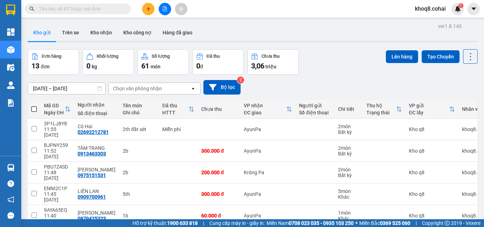
click at [34, 107] on span at bounding box center [34, 109] width 6 height 6
click at [34, 106] on input "checkbox" at bounding box center [34, 106] width 0 height 0
checkbox input "true"
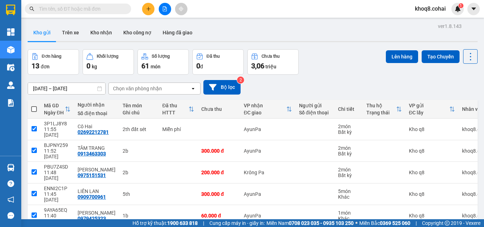
checkbox input "true"
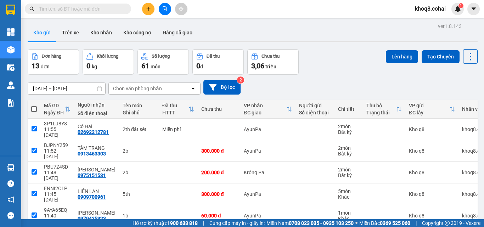
checkbox input "true"
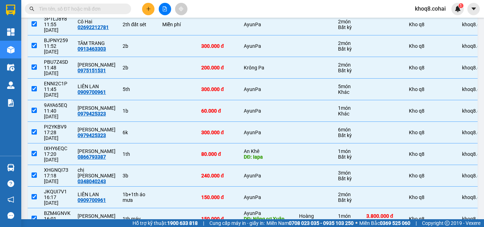
scroll to position [150, 0]
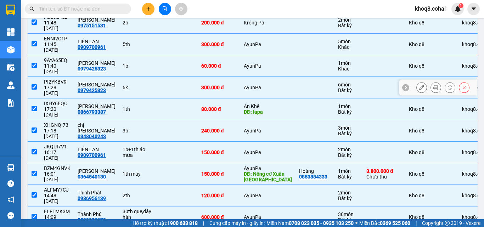
click at [123, 85] on div "6k" at bounding box center [139, 88] width 33 height 6
checkbox input "false"
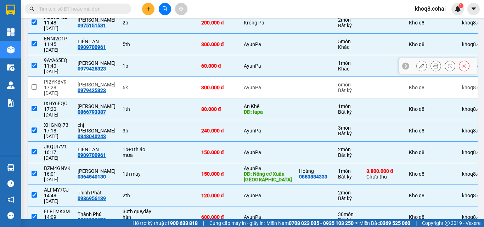
click at [127, 63] on div "1b" at bounding box center [139, 66] width 33 height 6
checkbox input "false"
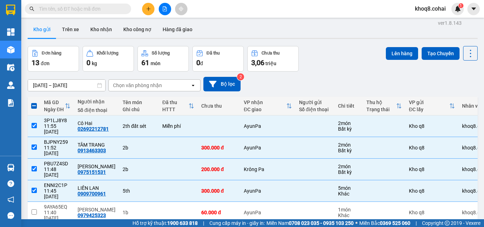
scroll to position [0, 0]
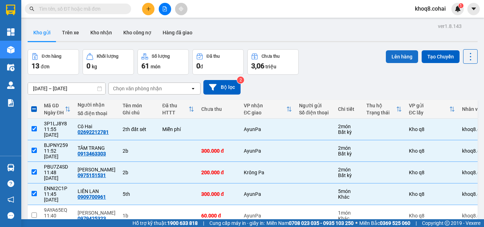
click at [398, 54] on button "Lên hàng" at bounding box center [402, 56] width 32 height 13
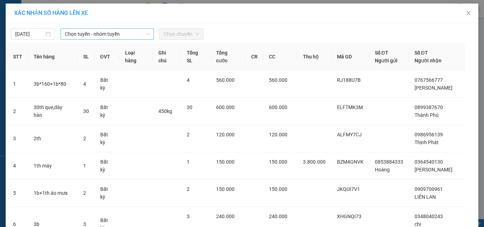
click at [107, 30] on span "Chọn tuyến - nhóm tuyến" at bounding box center [107, 34] width 85 height 11
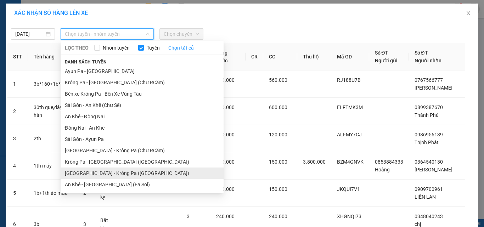
click at [98, 173] on li "[GEOGRAPHIC_DATA] - Krông Pa ([GEOGRAPHIC_DATA])" at bounding box center [142, 173] width 163 height 11
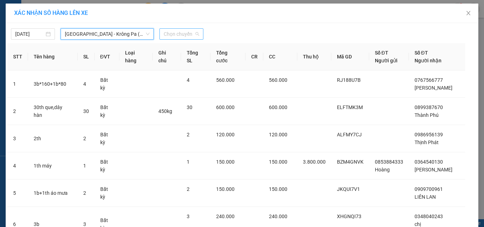
click at [181, 32] on span "Chọn chuyến" at bounding box center [181, 34] width 35 height 11
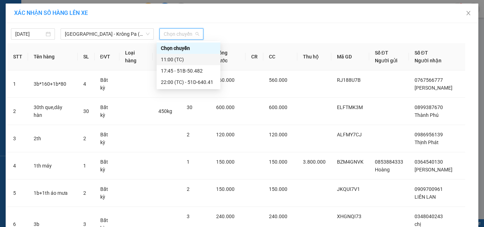
click at [172, 61] on div "11:00 (TC)" at bounding box center [188, 60] width 55 height 8
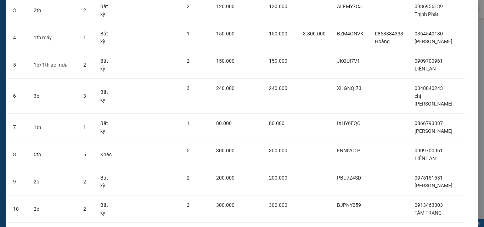
scroll to position [200, 0]
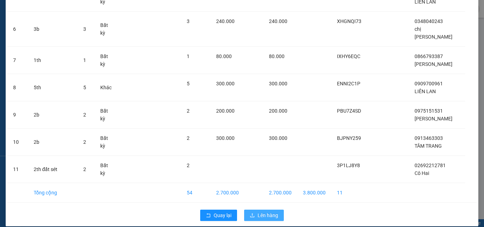
click at [258, 212] on span "Lên hàng" at bounding box center [268, 216] width 21 height 8
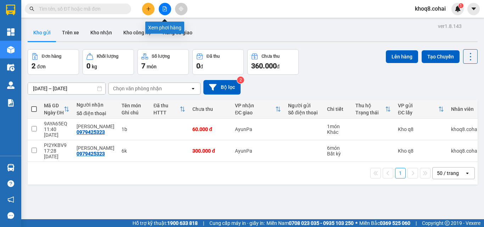
click at [164, 11] on icon "file-add" at bounding box center [164, 8] width 5 height 5
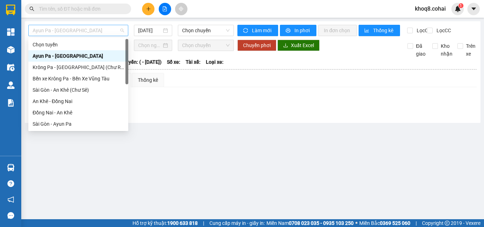
click at [77, 32] on span "Ayun Pa - [GEOGRAPHIC_DATA]" at bounding box center [78, 30] width 91 height 11
click at [103, 32] on span "Ayun Pa - [GEOGRAPHIC_DATA]" at bounding box center [78, 30] width 91 height 11
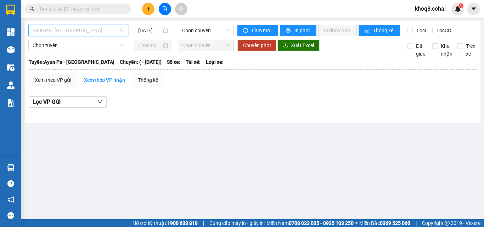
click at [103, 32] on span "Ayun Pa - [GEOGRAPHIC_DATA]" at bounding box center [78, 30] width 91 height 11
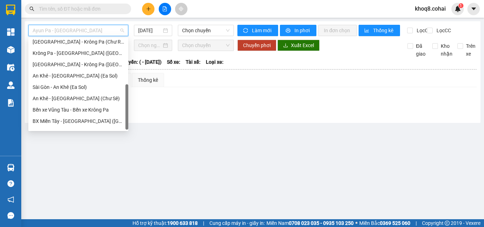
scroll to position [102, 0]
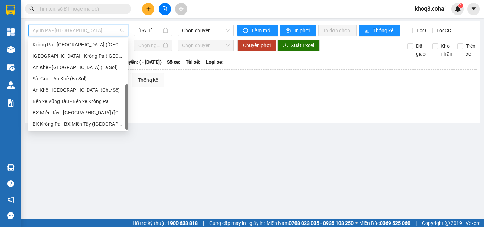
drag, startPoint x: 127, startPoint y: 55, endPoint x: 129, endPoint y: 115, distance: 60.3
click at [129, 115] on body "Kết quả tìm kiếm ( 0 ) Bộ lọc Ngày tạo đơn gần nhất No Data khoq8.cohai 1 Tổng …" at bounding box center [242, 113] width 484 height 227
click at [60, 58] on div "[GEOGRAPHIC_DATA] - Krông Pa ([GEOGRAPHIC_DATA])" at bounding box center [78, 56] width 91 height 8
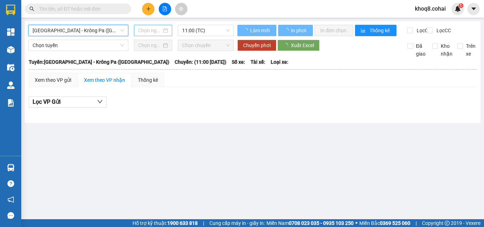
type input "[DATE]"
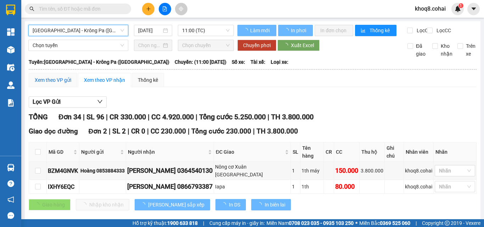
click at [54, 84] on div "Xem theo VP gửi" at bounding box center [53, 80] width 37 height 8
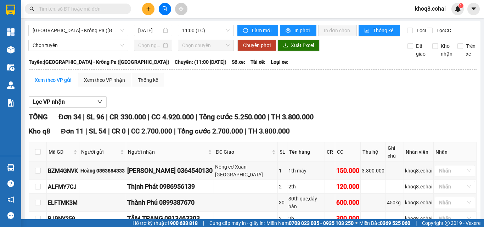
click at [65, 7] on input "text" at bounding box center [81, 9] width 84 height 8
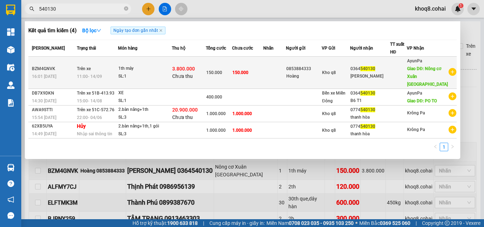
type input "540130"
click at [263, 75] on td "150.000" at bounding box center [247, 73] width 31 height 32
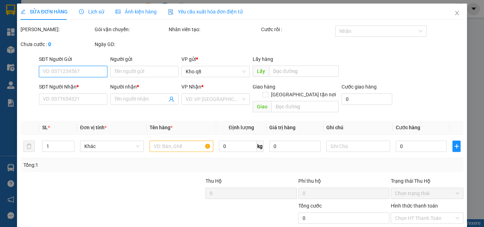
type input "0853884333"
type input "Hoàng"
type input "0364540130"
type input "[PERSON_NAME]"
type input "Nông cơ Xuân Bắc Iapa"
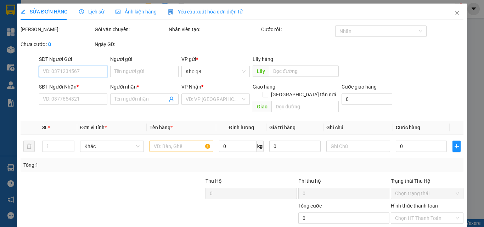
type input "3.800.000"
type input "40.000"
type input "150.000"
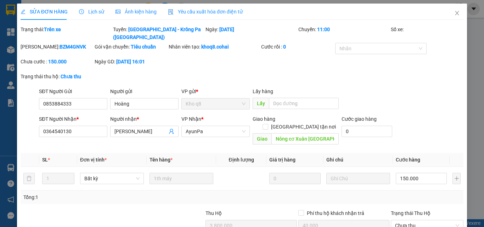
click at [95, 11] on span "Lịch sử" at bounding box center [91, 12] width 25 height 6
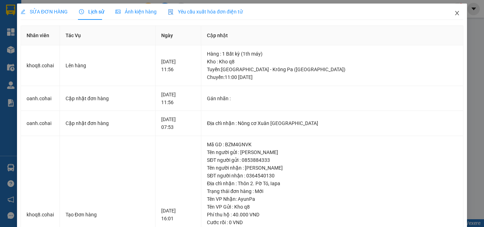
click at [455, 11] on icon "close" at bounding box center [458, 13] width 6 height 6
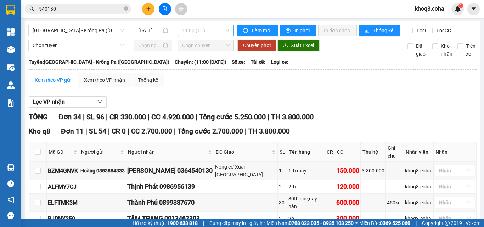
click at [211, 29] on span "11:00 (TC)" at bounding box center [206, 30] width 48 height 11
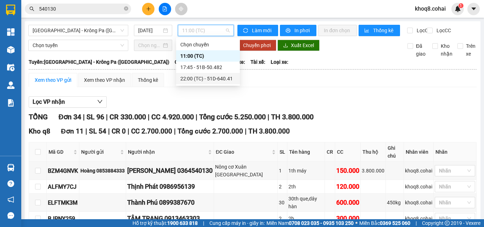
click at [214, 77] on div "22:00 (TC) - 51D-640.41" at bounding box center [208, 79] width 55 height 8
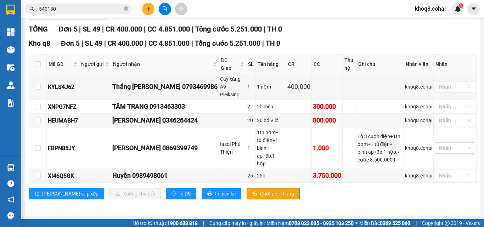
scroll to position [110, 0]
click at [40, 176] on input "checkbox" at bounding box center [38, 176] width 6 height 6
checkbox input "true"
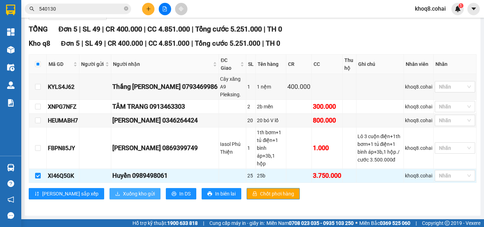
click at [123, 195] on span "Xuống kho gửi" at bounding box center [139, 194] width 32 height 8
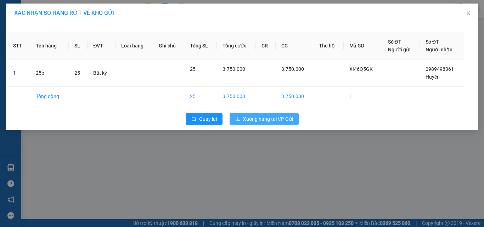
click at [261, 118] on span "Xuống hàng tại VP Gửi" at bounding box center [268, 119] width 50 height 8
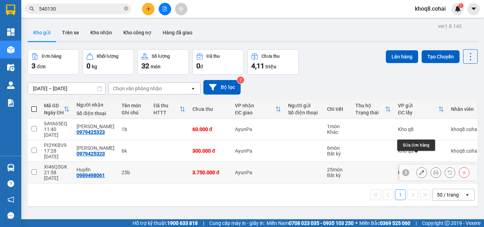
click at [420, 170] on icon at bounding box center [422, 172] width 5 height 5
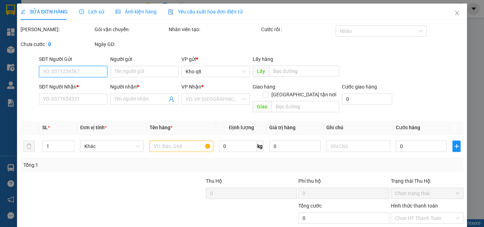
type input "0989498061"
type input "Huyền"
type input "3.750.000"
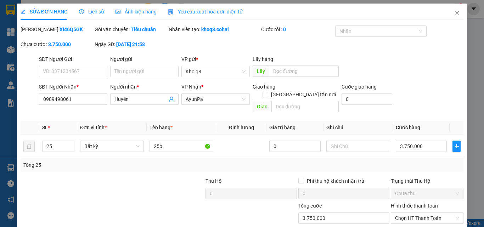
scroll to position [37, 0]
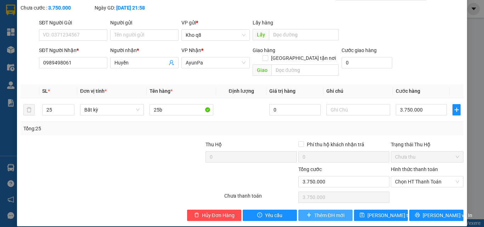
click at [326, 212] on span "Thêm ĐH mới" at bounding box center [330, 216] width 30 height 8
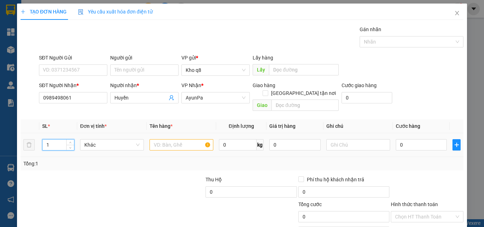
click at [54, 140] on input "1" at bounding box center [59, 145] width 32 height 11
type input "5"
type input "20"
click at [180, 139] on input "text" at bounding box center [182, 144] width 64 height 11
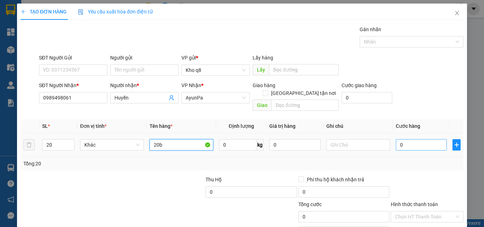
type input "20b"
click at [414, 139] on input "0" at bounding box center [421, 144] width 51 height 11
type input "3"
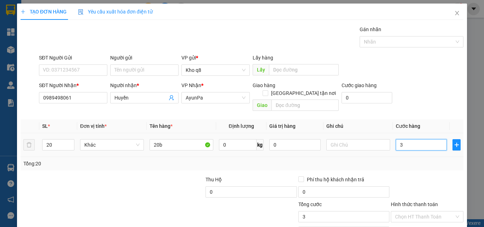
type input "30"
type input "300"
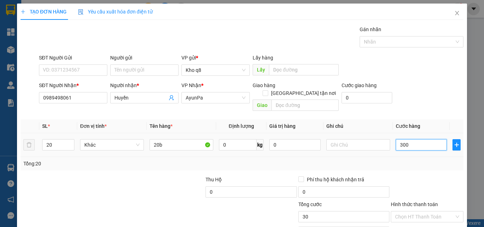
type input "300"
type input "3.000"
type input "3.000.000"
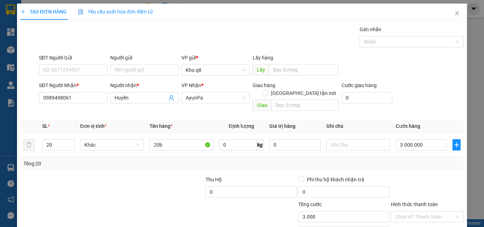
type input "3.000.000"
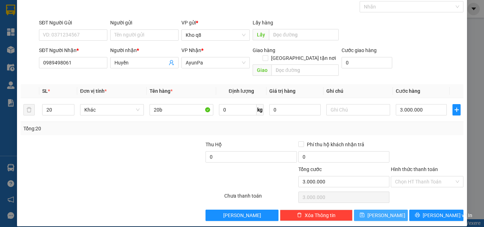
click at [381, 212] on span "[PERSON_NAME]" at bounding box center [387, 216] width 38 height 8
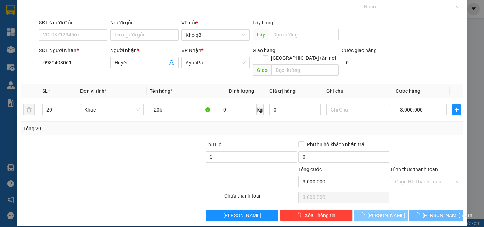
type input "1"
type input "0"
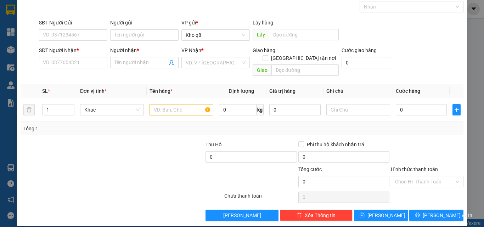
scroll to position [0, 0]
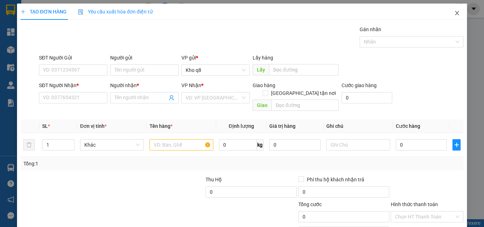
click at [455, 11] on icon "close" at bounding box center [458, 13] width 6 height 6
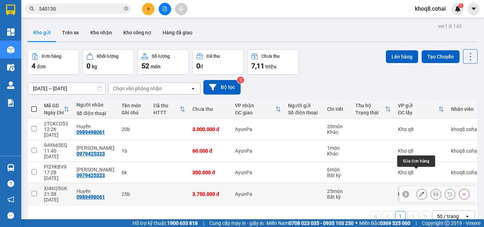
click at [420, 192] on icon at bounding box center [422, 194] width 5 height 5
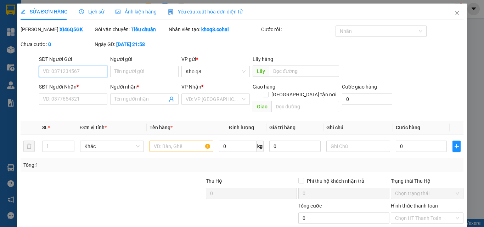
type input "0989498061"
type input "Huyền"
type input "3.750.000"
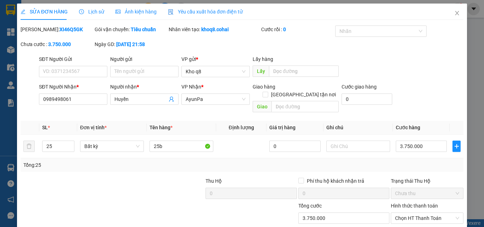
scroll to position [37, 0]
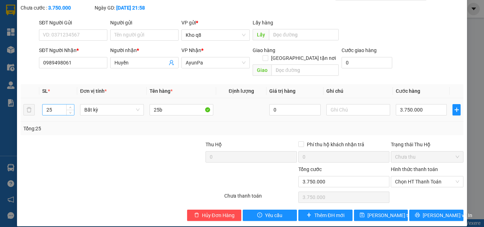
click at [48, 105] on input "25" at bounding box center [59, 110] width 32 height 11
type input "5"
click at [176, 104] on input "25b" at bounding box center [182, 109] width 64 height 11
type input "2"
type input "5b"
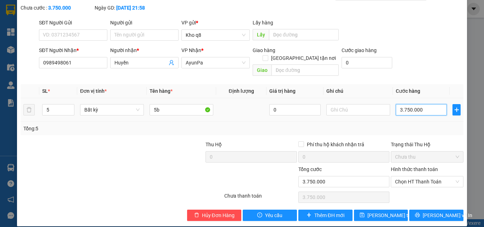
click at [400, 104] on input "3.750.000" at bounding box center [421, 109] width 51 height 11
click at [425, 104] on input "3.750.000" at bounding box center [421, 109] width 51 height 11
type input "375.000"
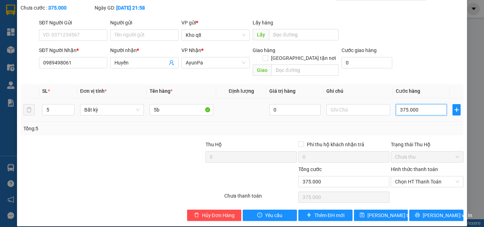
type input "37.500"
type input "3.750"
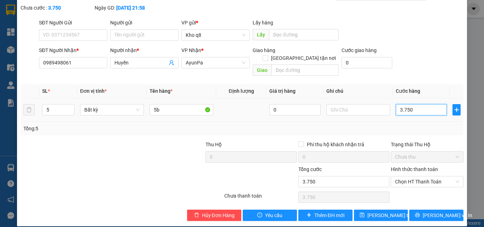
type input "375"
type input "37"
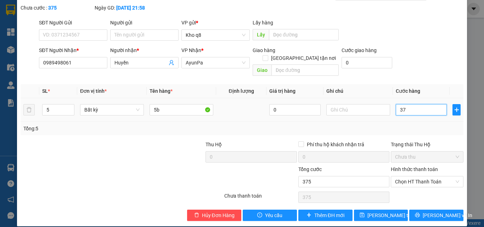
type input "37"
type input "3"
type input "0"
type input "07"
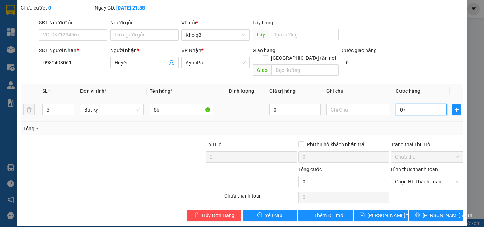
type input "7"
type input "075"
type input "75"
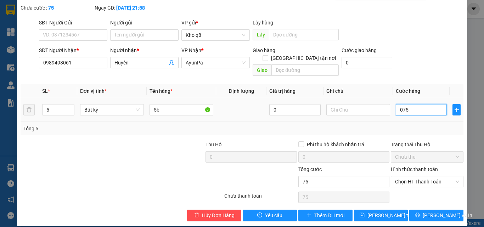
type input "750"
type input "0.750"
type input "750.000"
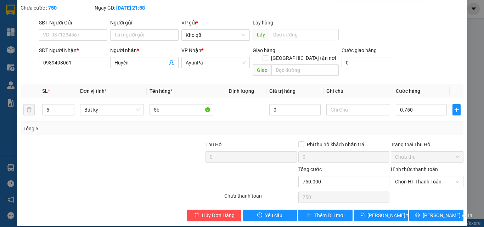
type input "750.000"
click at [377, 212] on span "Lưu thay đổi" at bounding box center [396, 216] width 57 height 8
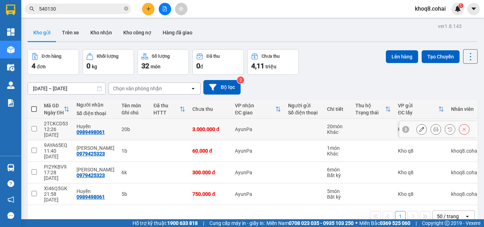
click at [35, 126] on input "checkbox" at bounding box center [34, 128] width 5 height 5
checkbox input "true"
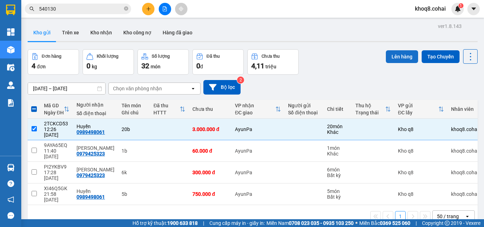
click at [395, 57] on button "Lên hàng" at bounding box center [402, 56] width 32 height 13
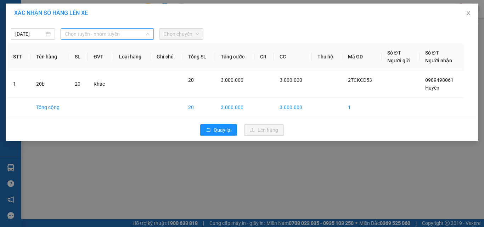
click at [99, 36] on span "Chọn tuyến - nhóm tuyến" at bounding box center [107, 34] width 85 height 11
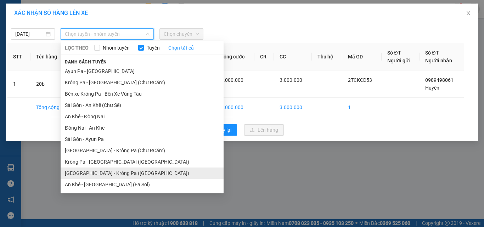
click at [92, 171] on li "[GEOGRAPHIC_DATA] - Krông Pa ([GEOGRAPHIC_DATA])" at bounding box center [142, 173] width 163 height 11
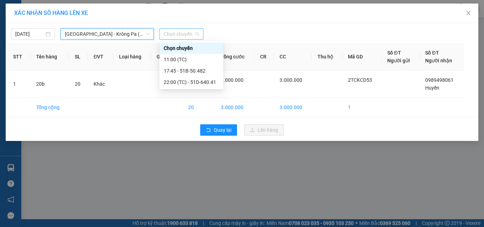
click at [187, 31] on span "Chọn chuyến" at bounding box center [181, 34] width 35 height 11
click at [205, 81] on div "22:00 (TC) - 51D-640.41" at bounding box center [191, 82] width 55 height 8
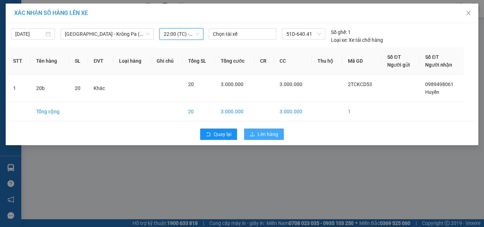
click at [259, 134] on span "Lên hàng" at bounding box center [268, 135] width 21 height 8
